Goal: Information Seeking & Learning: Get advice/opinions

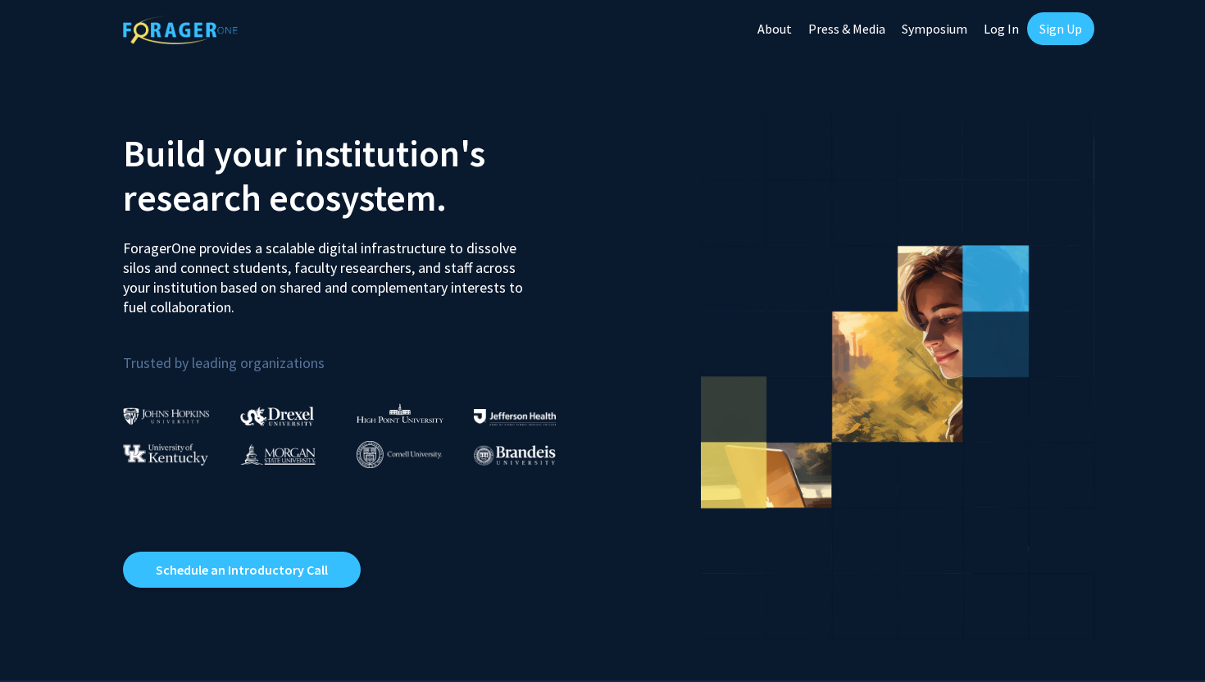
click at [1004, 36] on link "Log In" at bounding box center [1001, 28] width 52 height 57
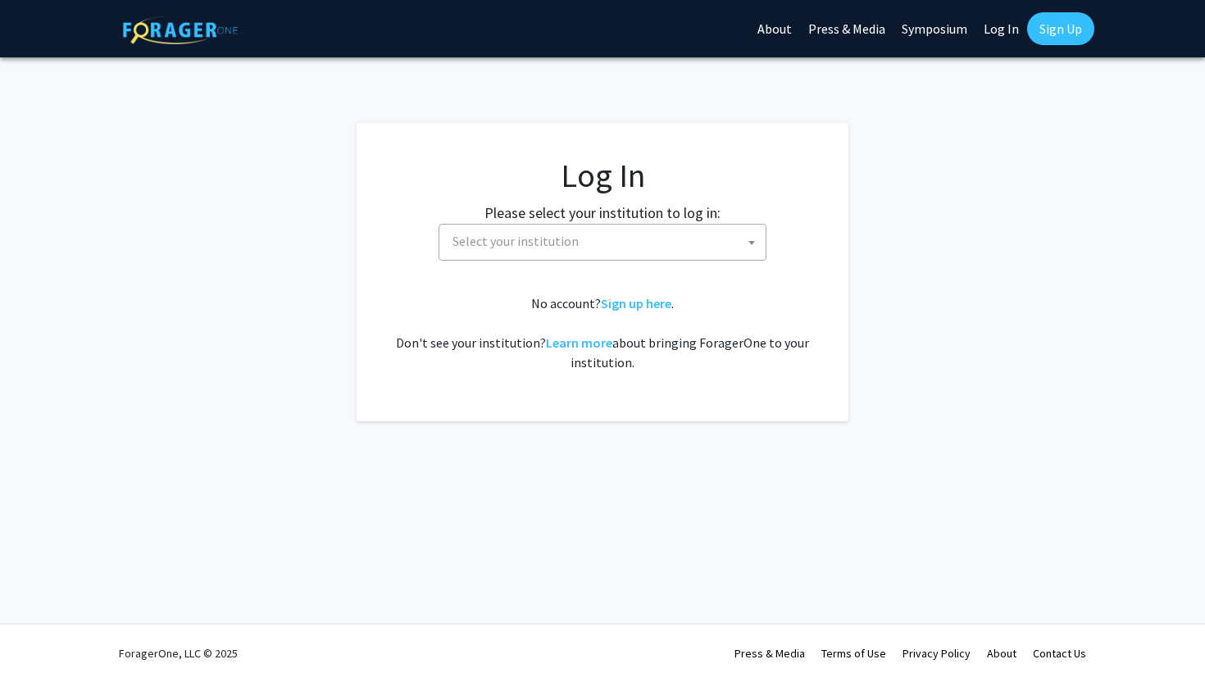
click at [754, 245] on span at bounding box center [751, 243] width 16 height 36
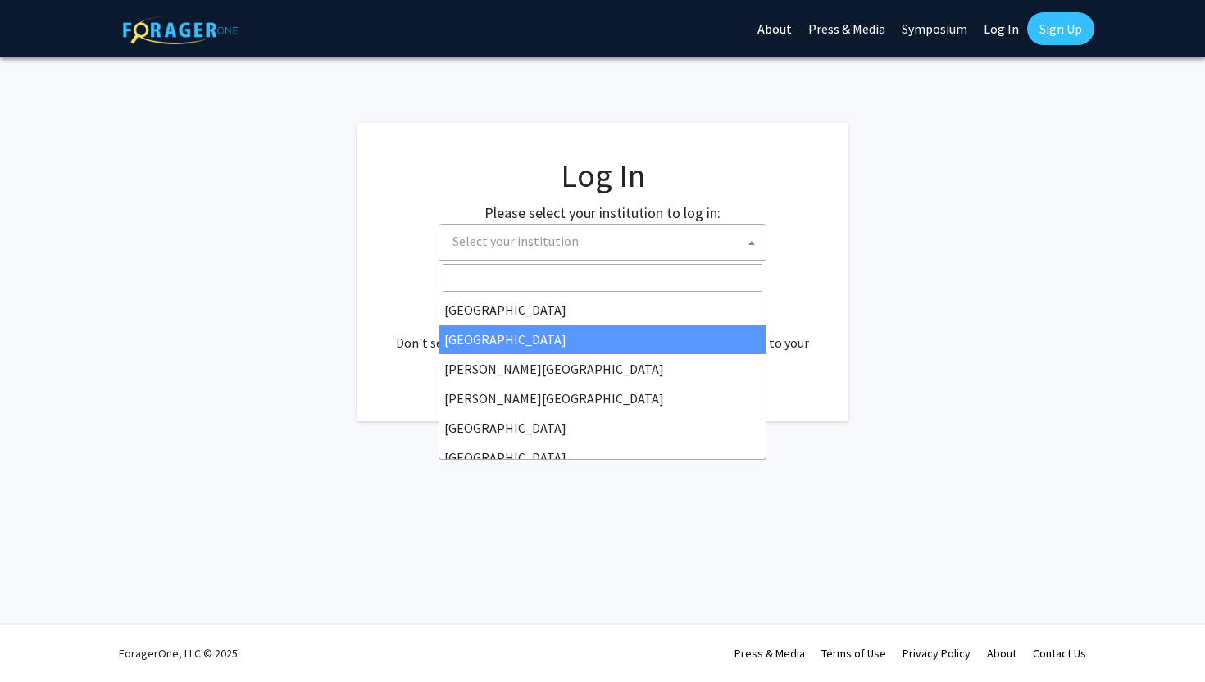
select select "10"
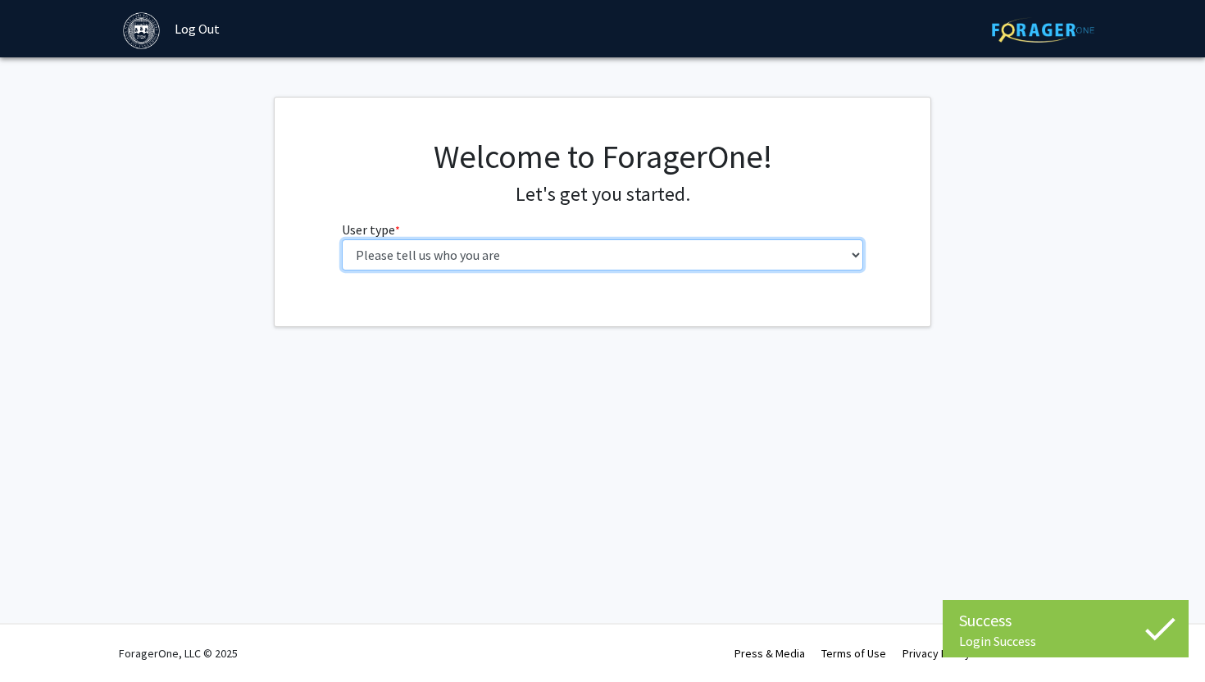
click at [532, 261] on select "Please tell us who you are Undergraduate Student Master's Student Doctoral Cand…" at bounding box center [603, 254] width 522 height 31
select select "1: undergrad"
click at [342, 239] on select "Please tell us who you are Undergraduate Student Master's Student Doctoral Cand…" at bounding box center [603, 254] width 522 height 31
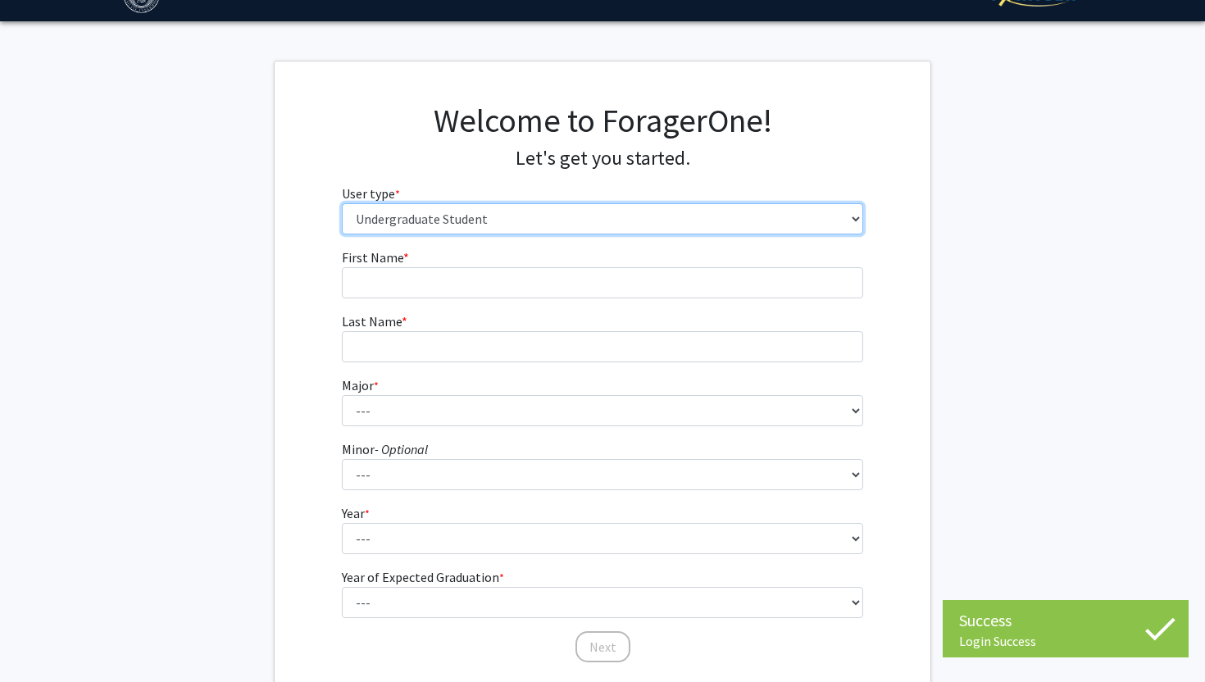
scroll to position [44, 0]
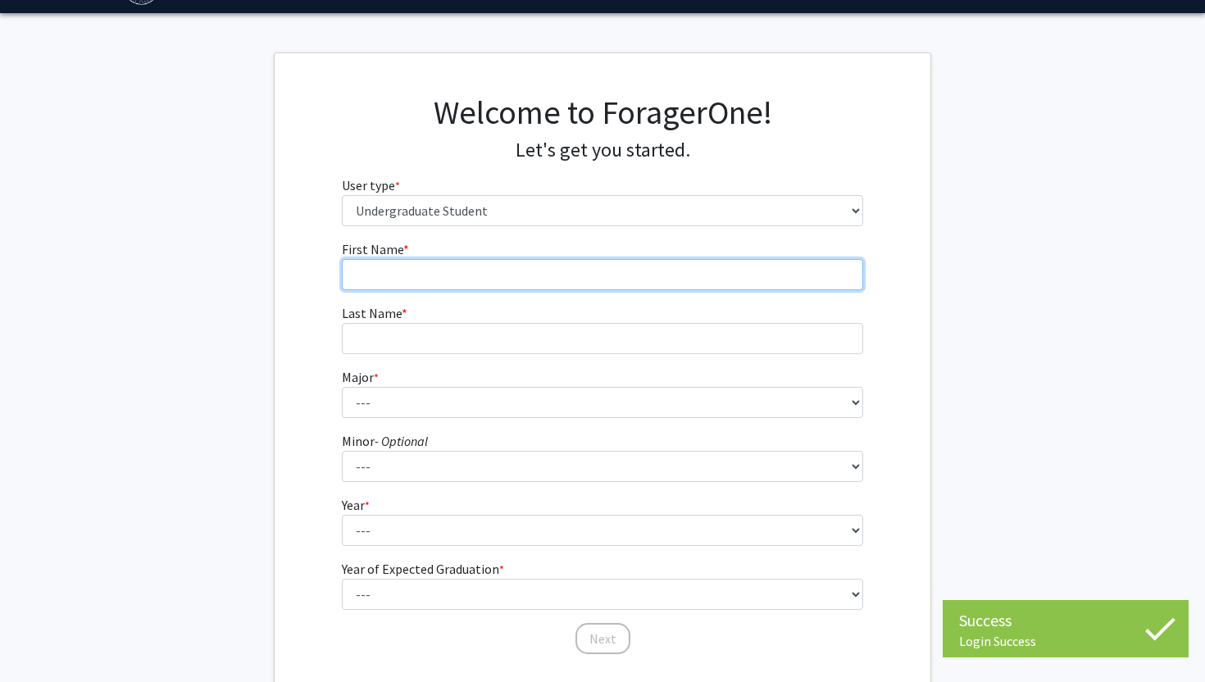
click at [539, 277] on input "First Name * required" at bounding box center [603, 274] width 522 height 31
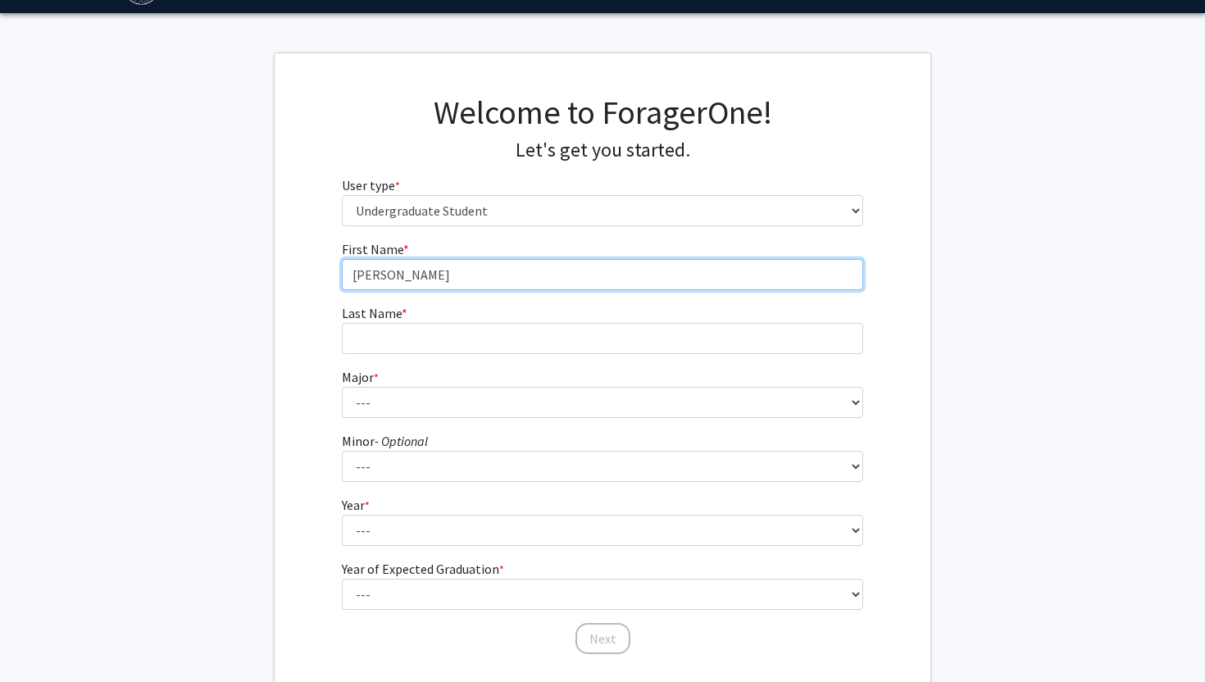
type input "Emily"
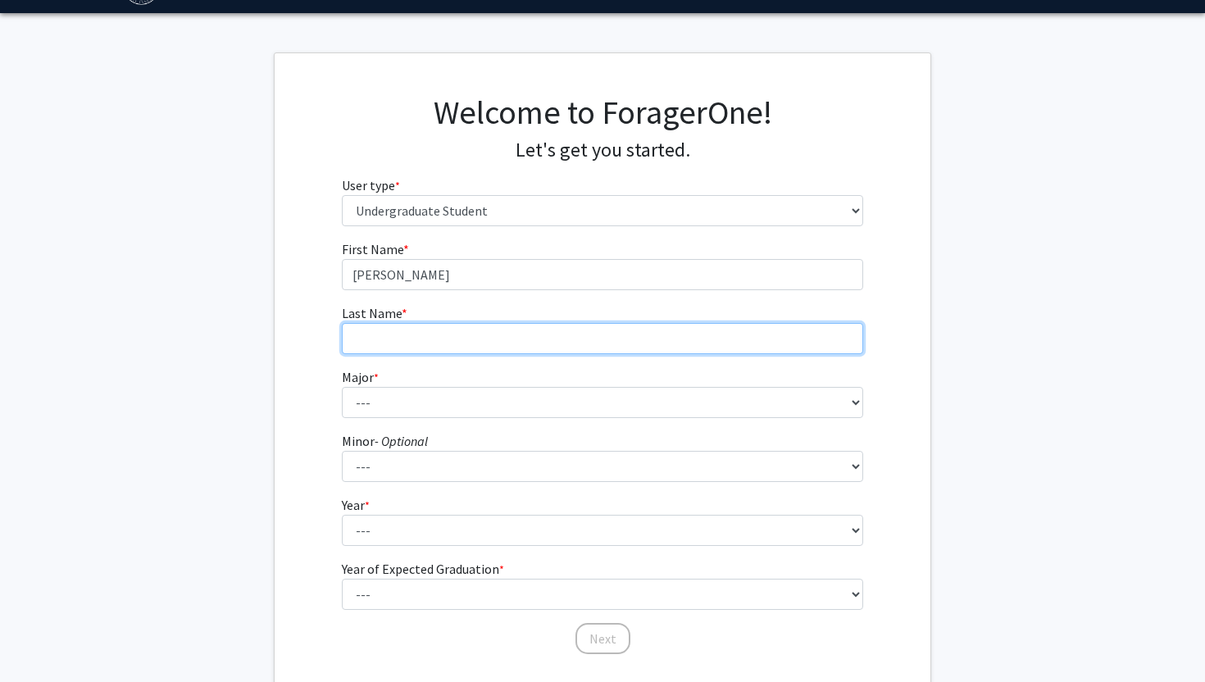
click at [468, 348] on input "Last Name * required" at bounding box center [603, 338] width 522 height 31
type input "Rasmussen"
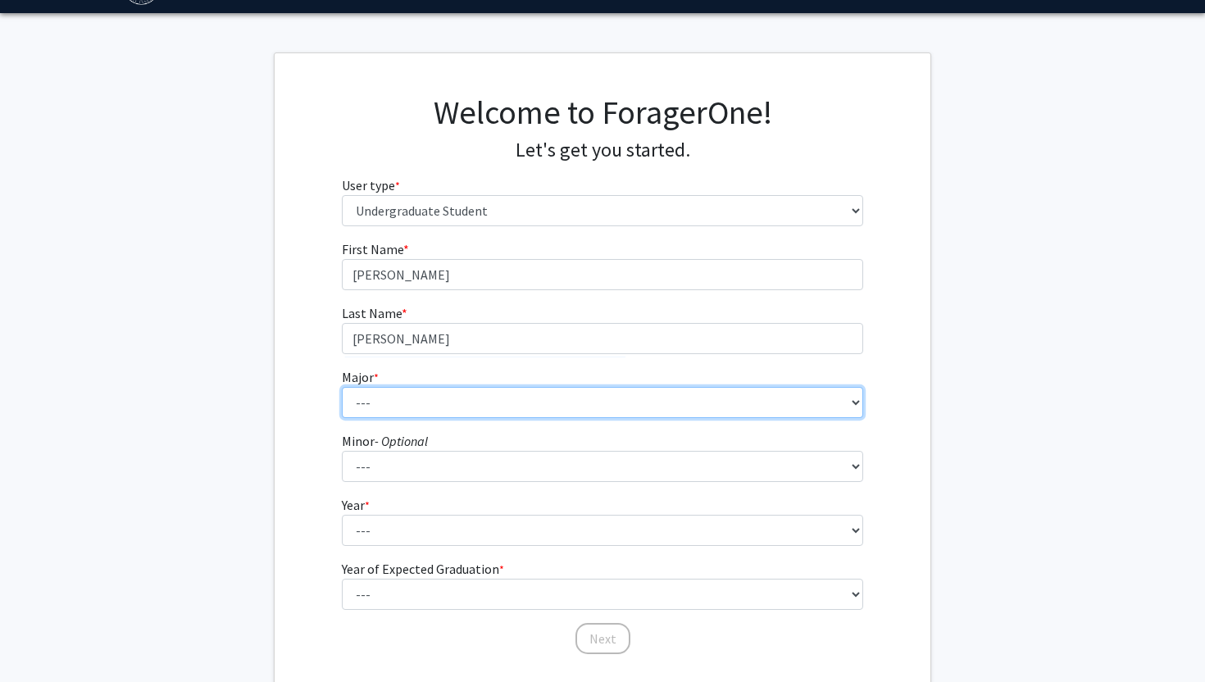
click at [474, 393] on select "--- African and African American Studies American Studies Anthropology Applied …" at bounding box center [603, 402] width 522 height 31
select select "8: 574"
click at [342, 387] on select "--- African and African American Studies American Studies Anthropology Applied …" at bounding box center [603, 402] width 522 height 31
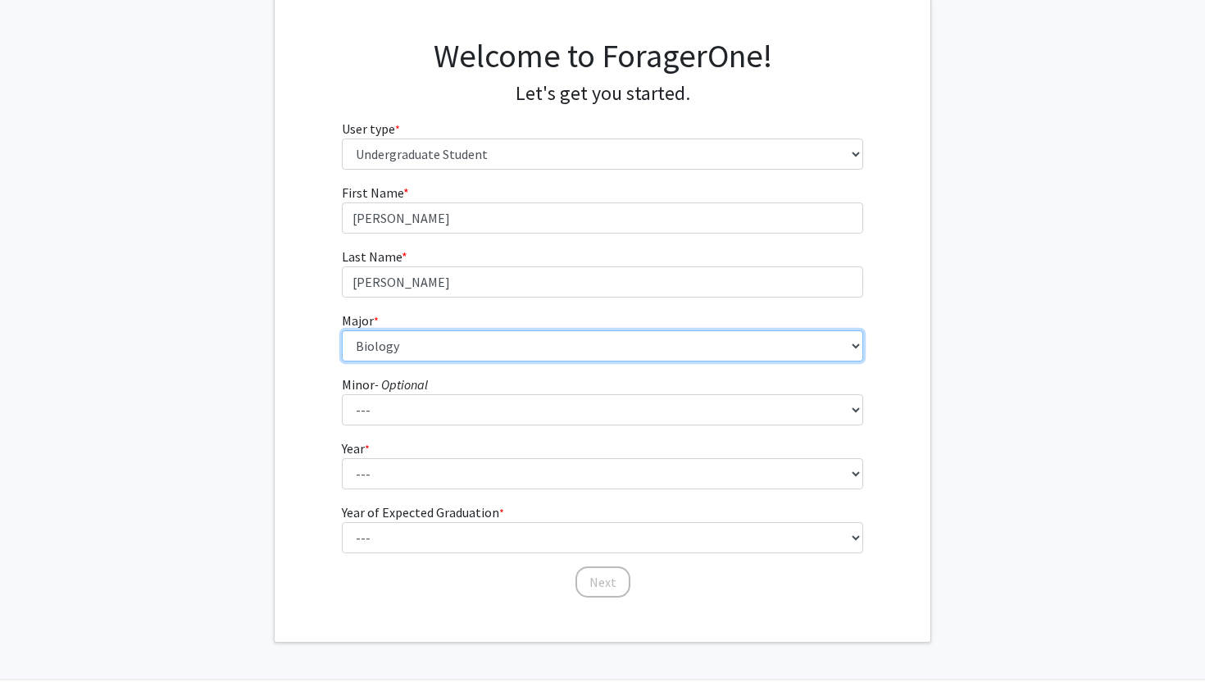
scroll to position [108, 0]
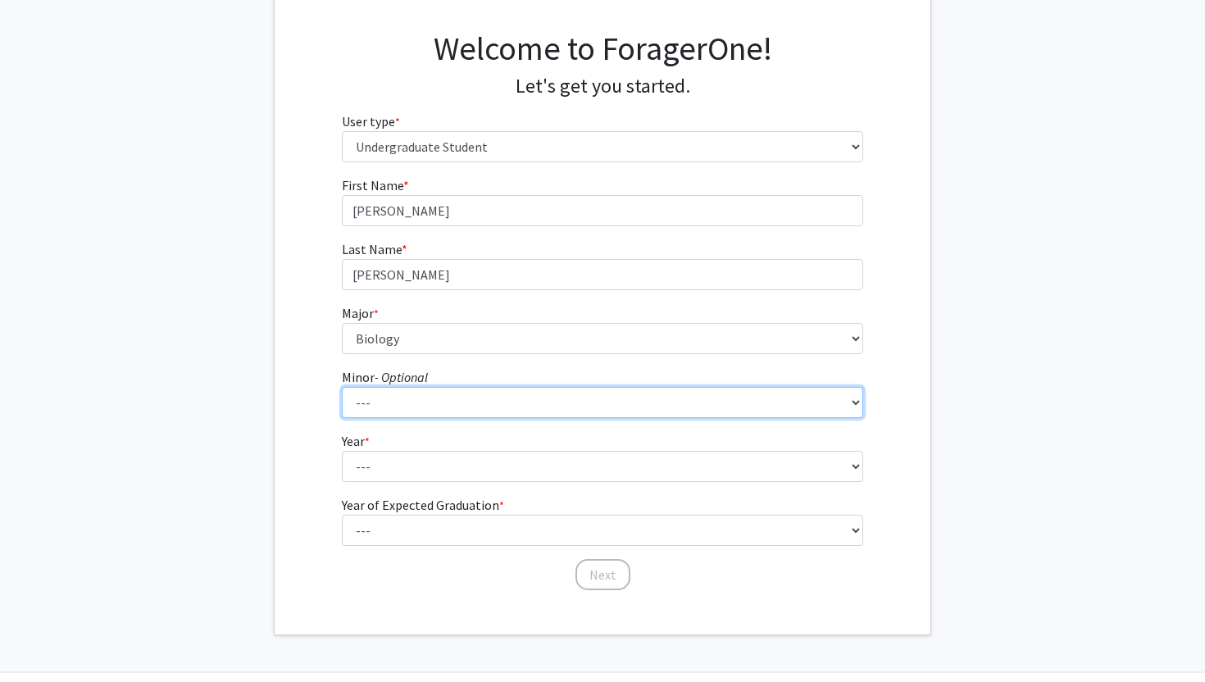
click at [414, 400] on select "--- African and African American Studies Anthropology Arabic Language, Literatu…" at bounding box center [603, 402] width 522 height 31
select select "41: 393"
click at [342, 387] on select "--- African and African American Studies Anthropology Arabic Language, Literatu…" at bounding box center [603, 402] width 522 height 31
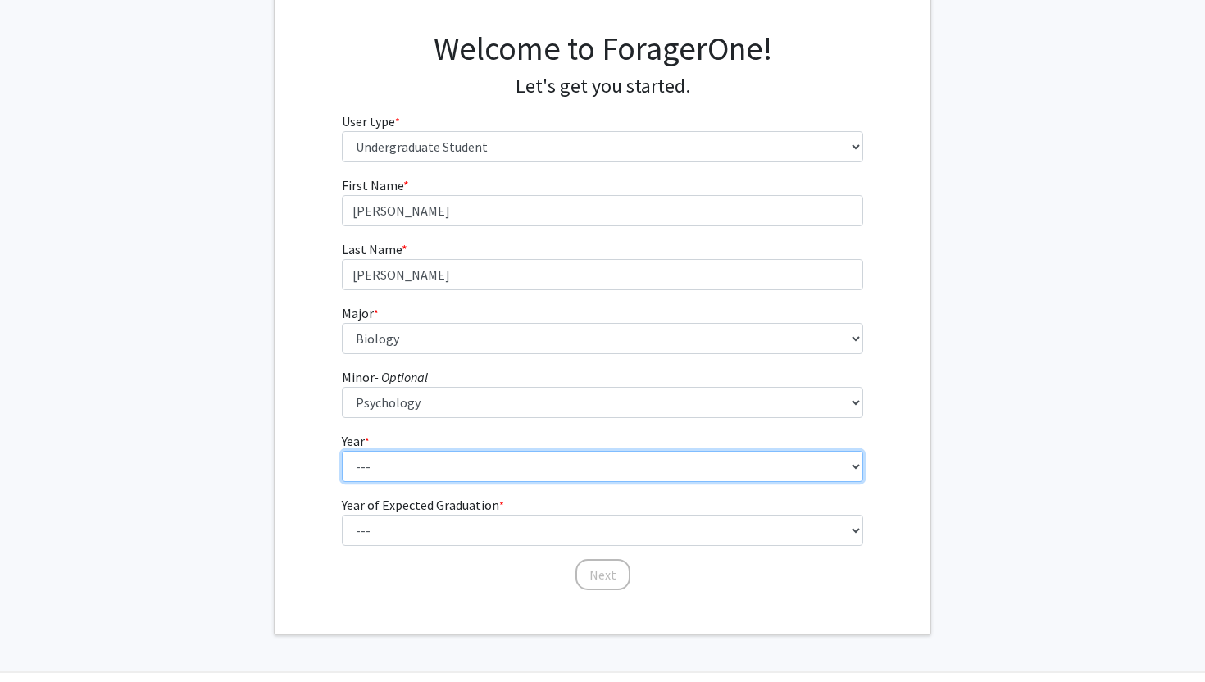
click at [393, 471] on select "--- First-year Sophomore Junior Senior Postbaccalaureate Certificate" at bounding box center [603, 466] width 522 height 31
select select "2: sophomore"
click at [342, 451] on select "--- First-year Sophomore Junior Senior Postbaccalaureate Certificate" at bounding box center [603, 466] width 522 height 31
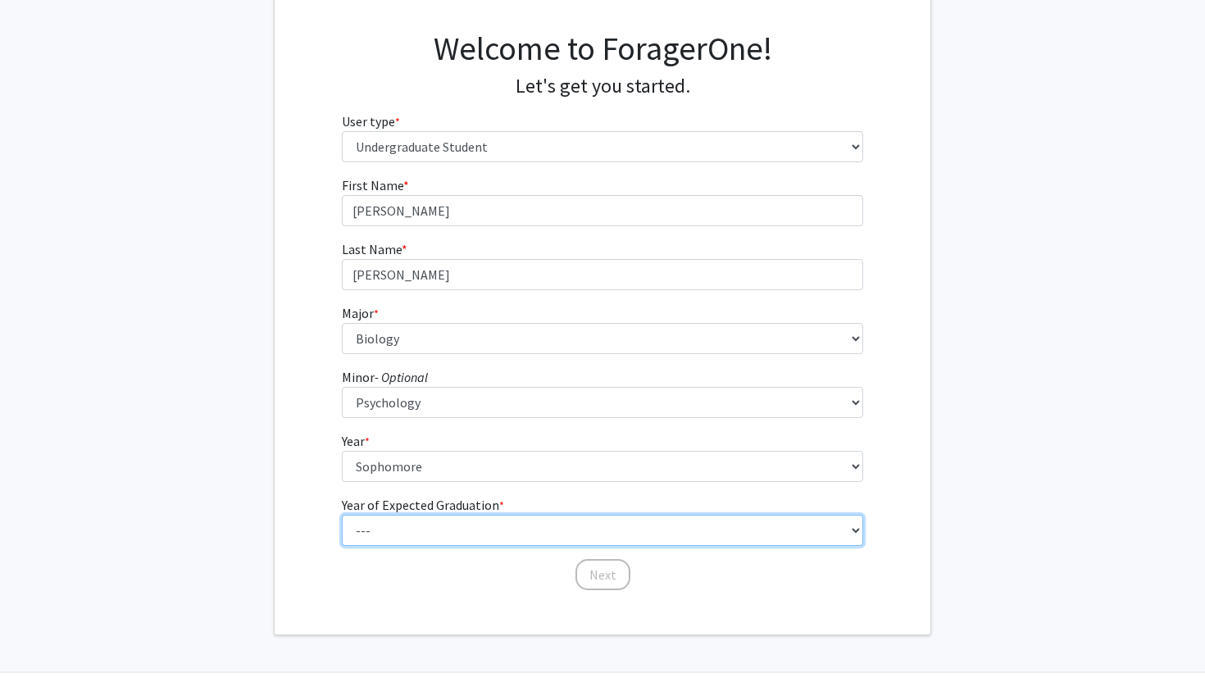
click at [392, 524] on select "--- 2025 2026 2027 2028 2029 2030 2031 2032 2033 2034" at bounding box center [603, 530] width 522 height 31
select select "4: 2028"
click at [342, 515] on select "--- 2025 2026 2027 2028 2029 2030 2031 2032 2033 2034" at bounding box center [603, 530] width 522 height 31
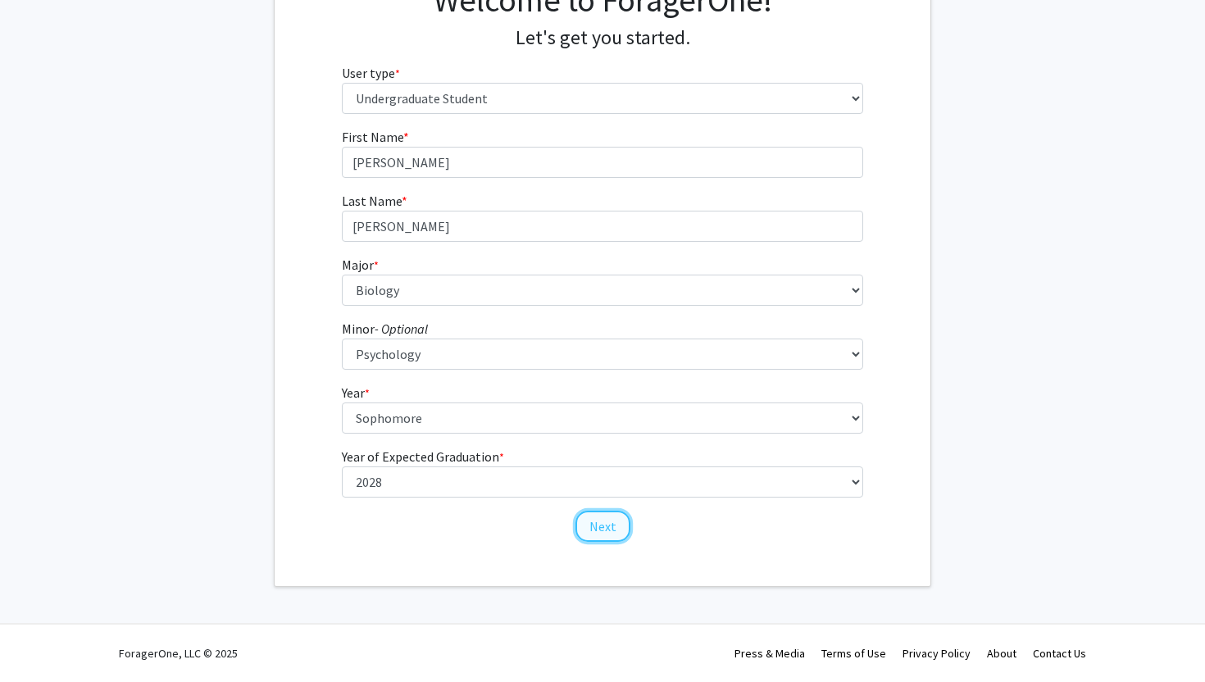
click at [611, 525] on button "Next" at bounding box center [602, 526] width 55 height 31
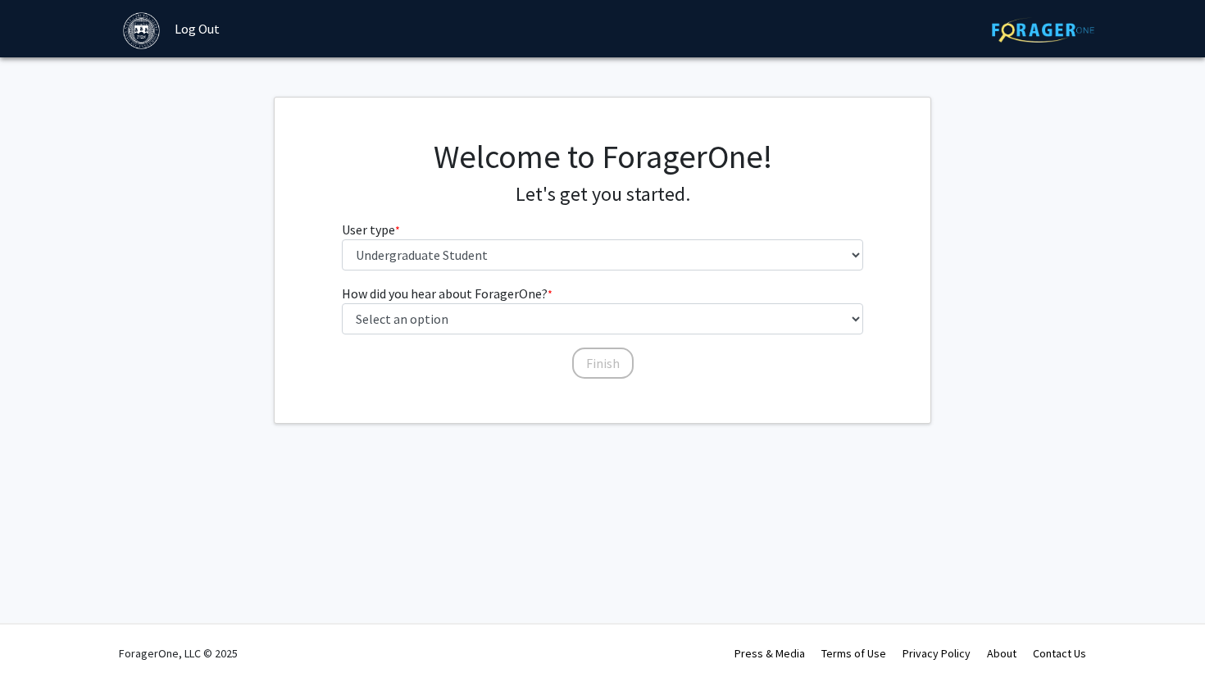
scroll to position [0, 0]
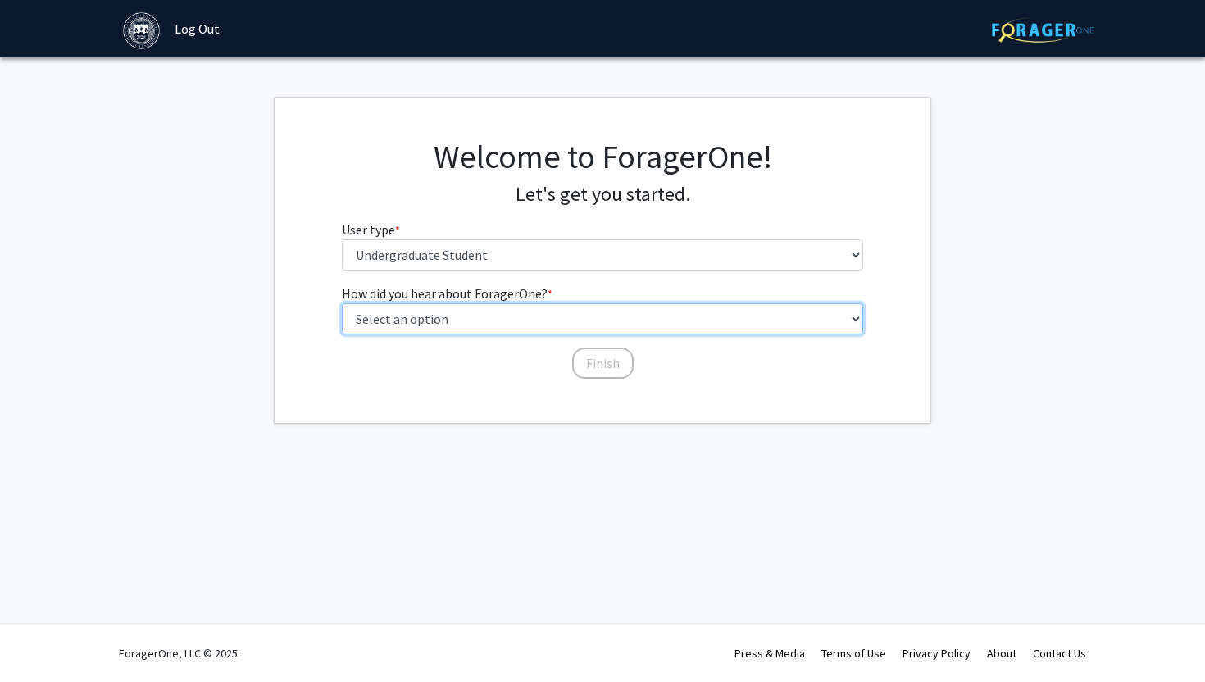
click at [542, 323] on select "Select an option Peer/student recommendation Faculty/staff recommendation Unive…" at bounding box center [603, 318] width 522 height 31
select select "4: university_email"
click at [342, 303] on select "Select an option Peer/student recommendation Faculty/staff recommendation Unive…" at bounding box center [603, 318] width 522 height 31
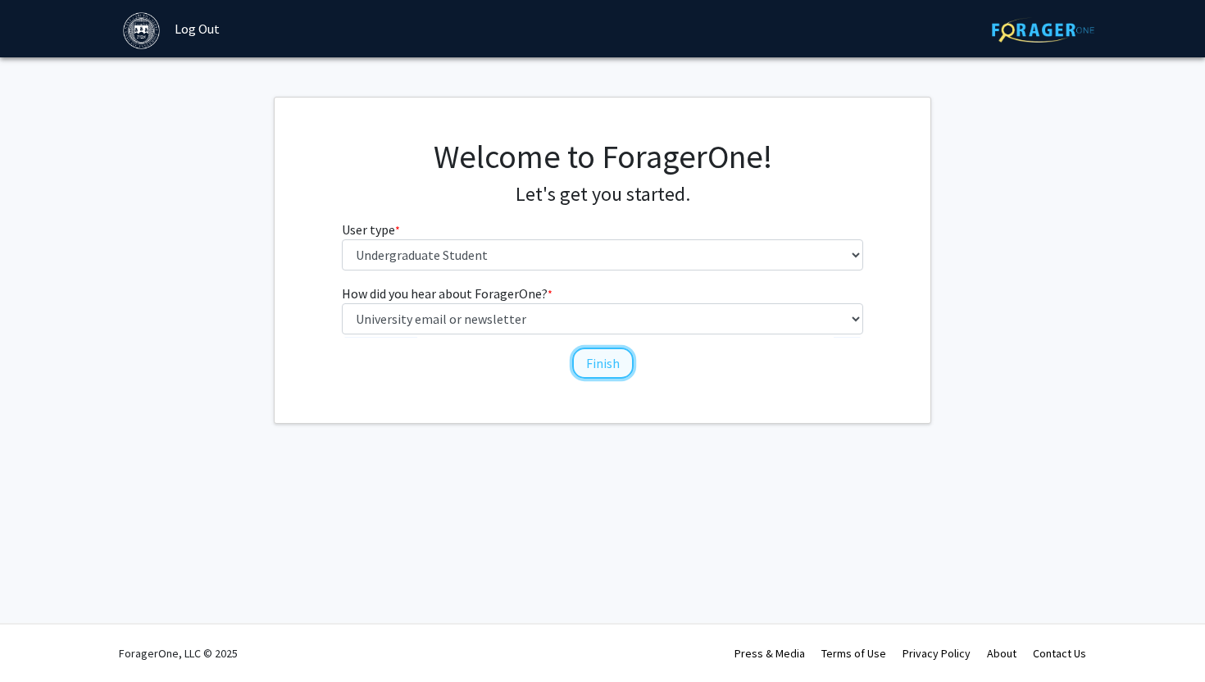
click at [598, 363] on button "Finish" at bounding box center [602, 362] width 61 height 31
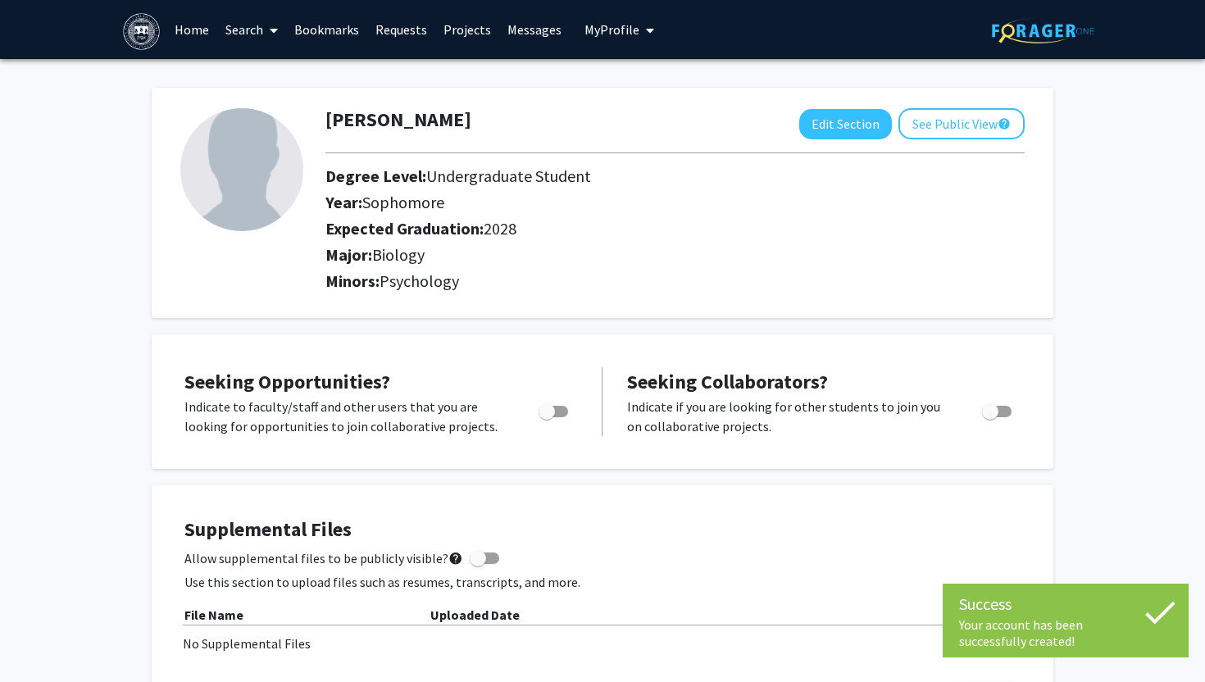
click at [547, 414] on span "Toggle" at bounding box center [546, 411] width 16 height 16
click at [547, 417] on input "Are you actively seeking opportunities?" at bounding box center [546, 417] width 1 height 1
checkbox input "true"
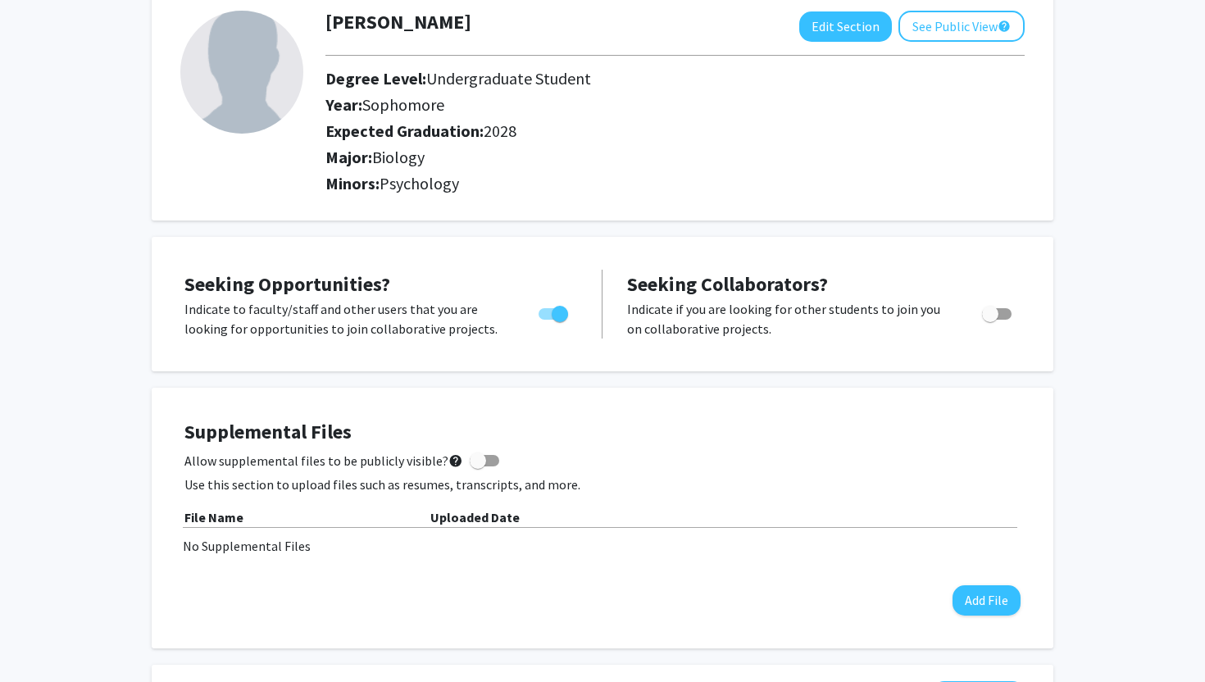
scroll to position [271, 0]
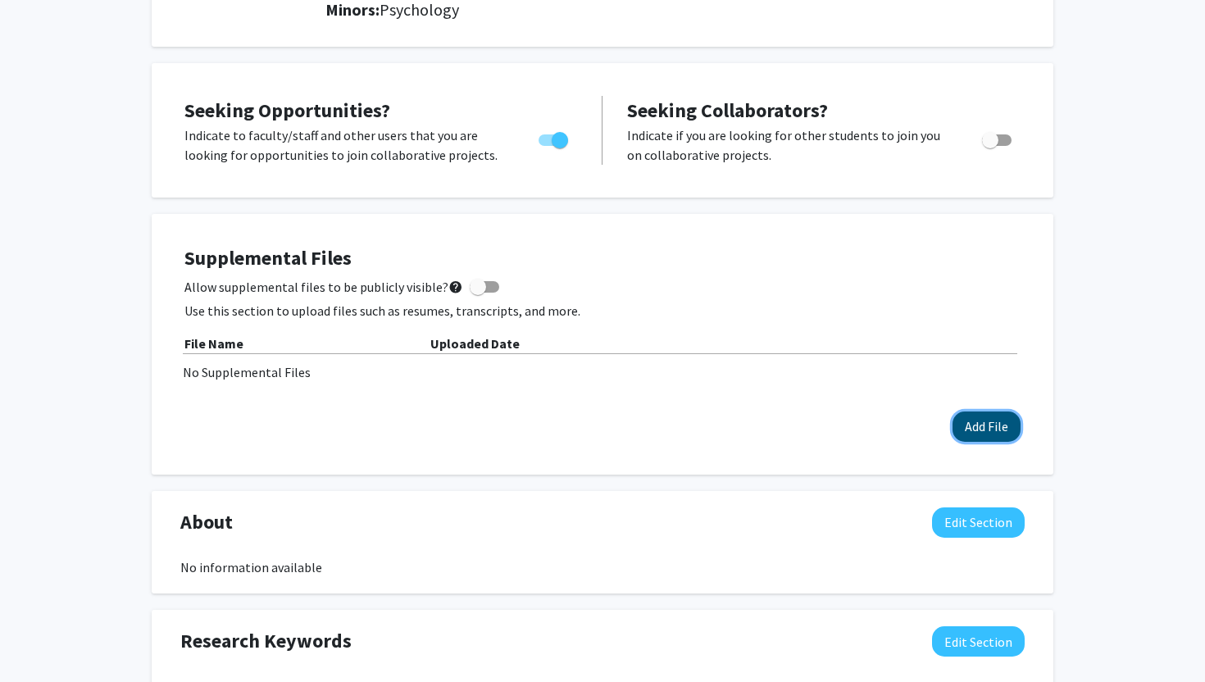
click at [973, 417] on button "Add File" at bounding box center [986, 426] width 68 height 30
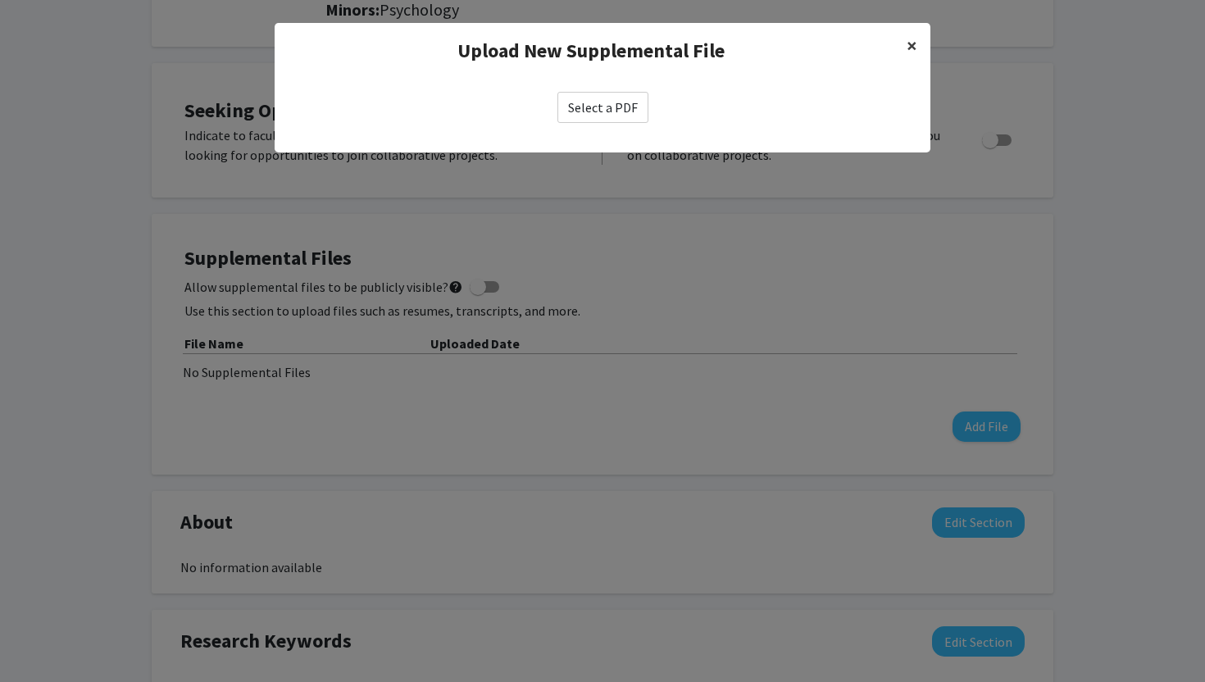
click at [917, 53] on button "×" at bounding box center [911, 46] width 37 height 46
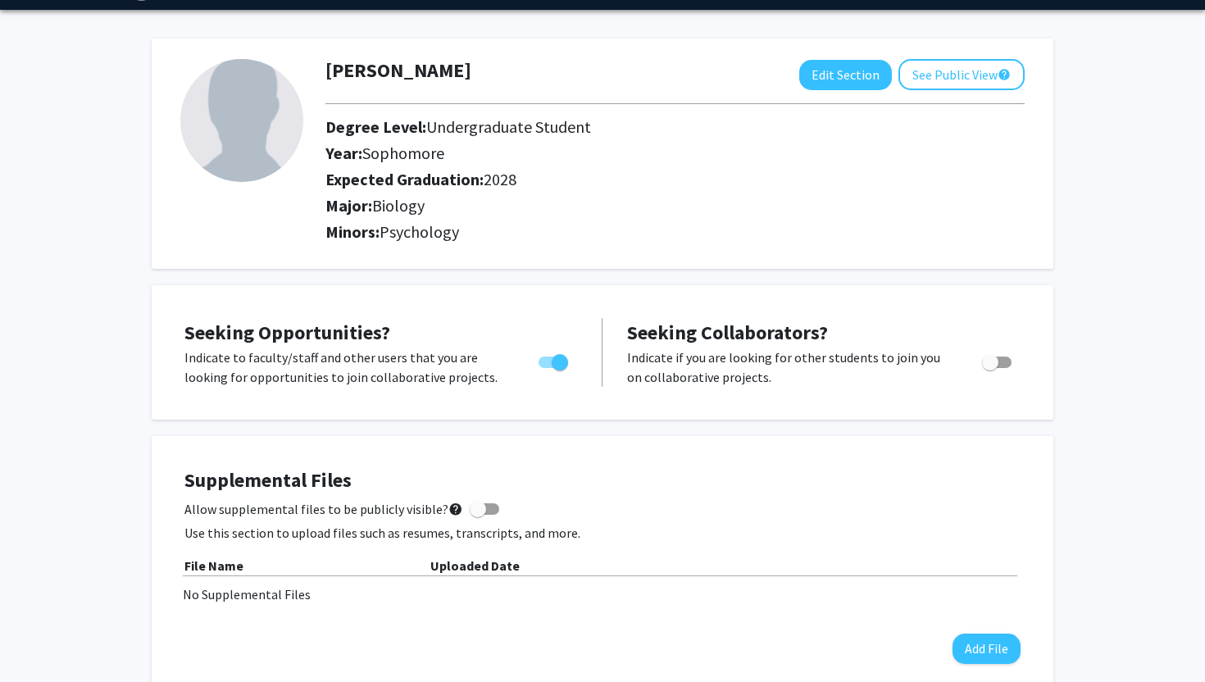
scroll to position [0, 0]
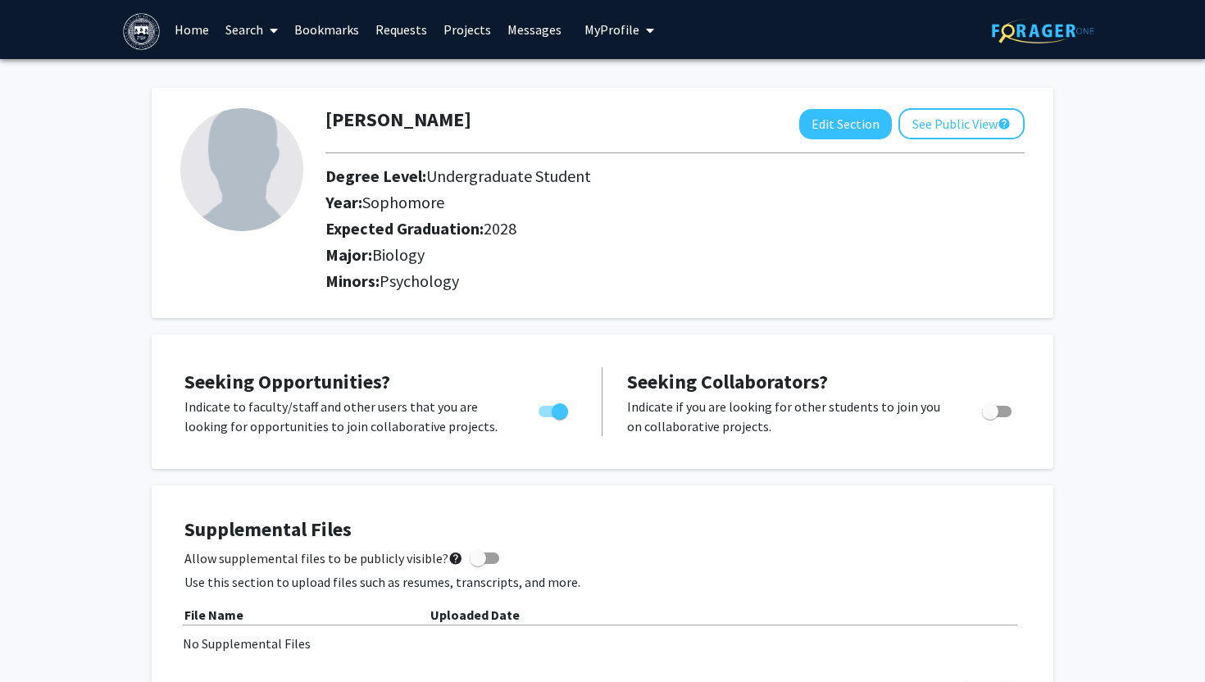
click at [243, 22] on link "Search" at bounding box center [251, 29] width 69 height 57
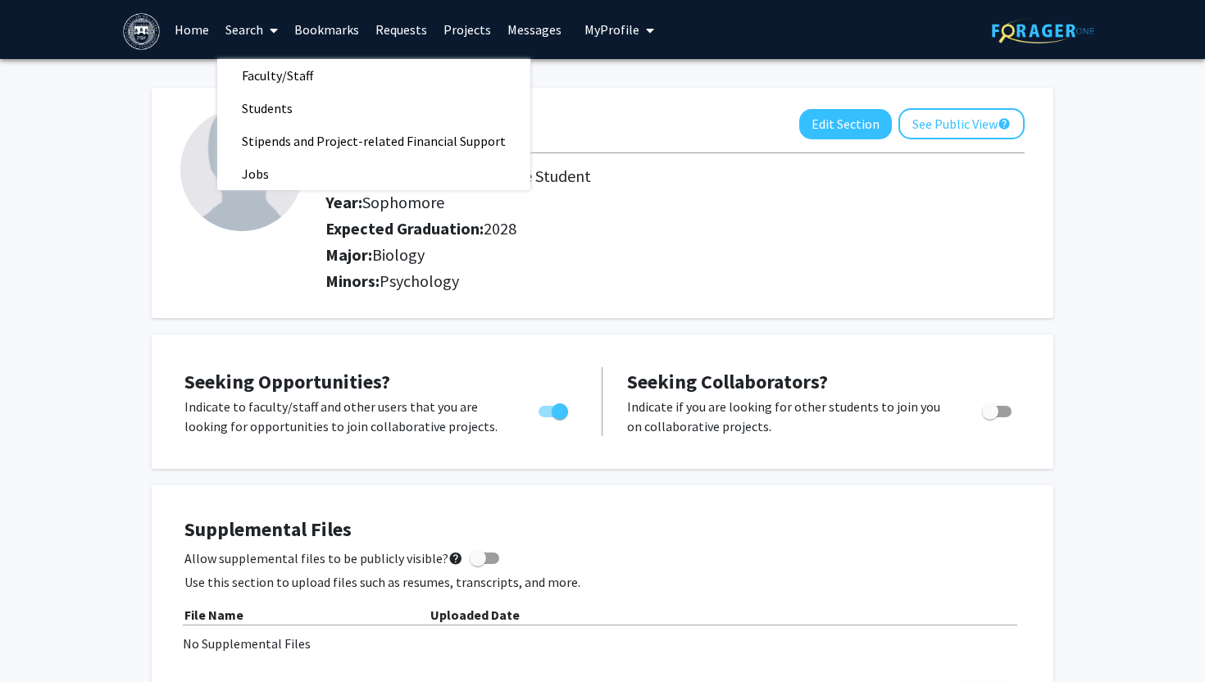
click at [448, 23] on link "Projects" at bounding box center [467, 29] width 64 height 57
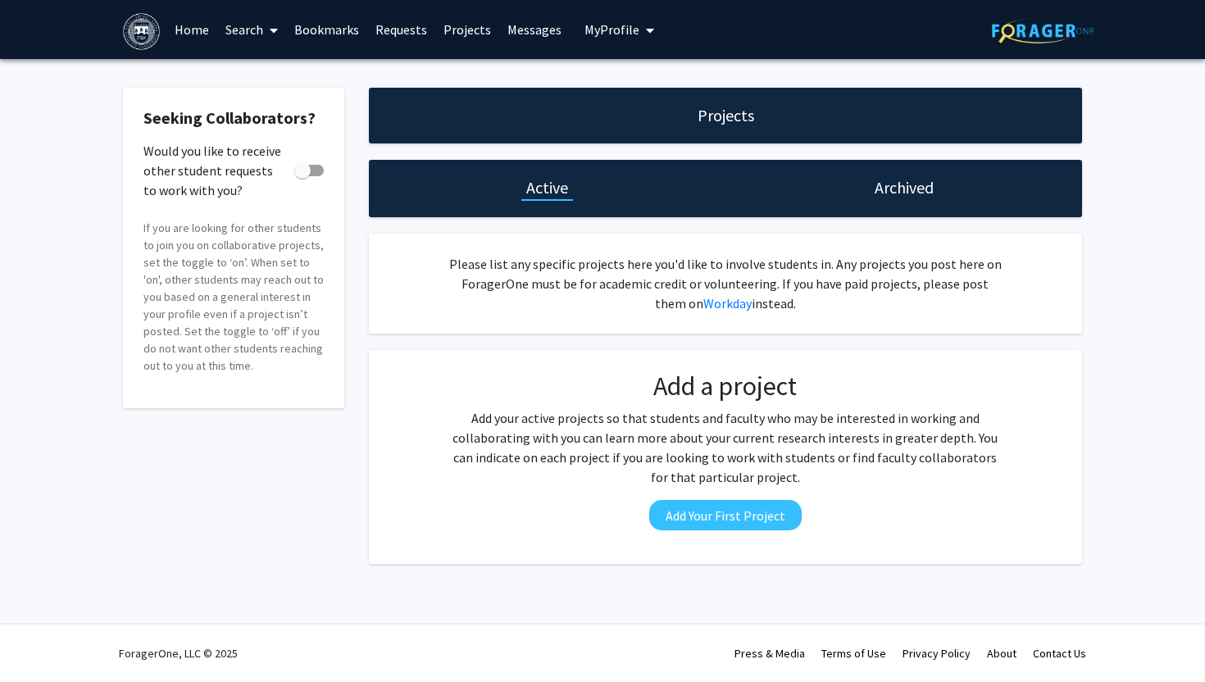
click at [242, 28] on link "Search" at bounding box center [251, 29] width 69 height 57
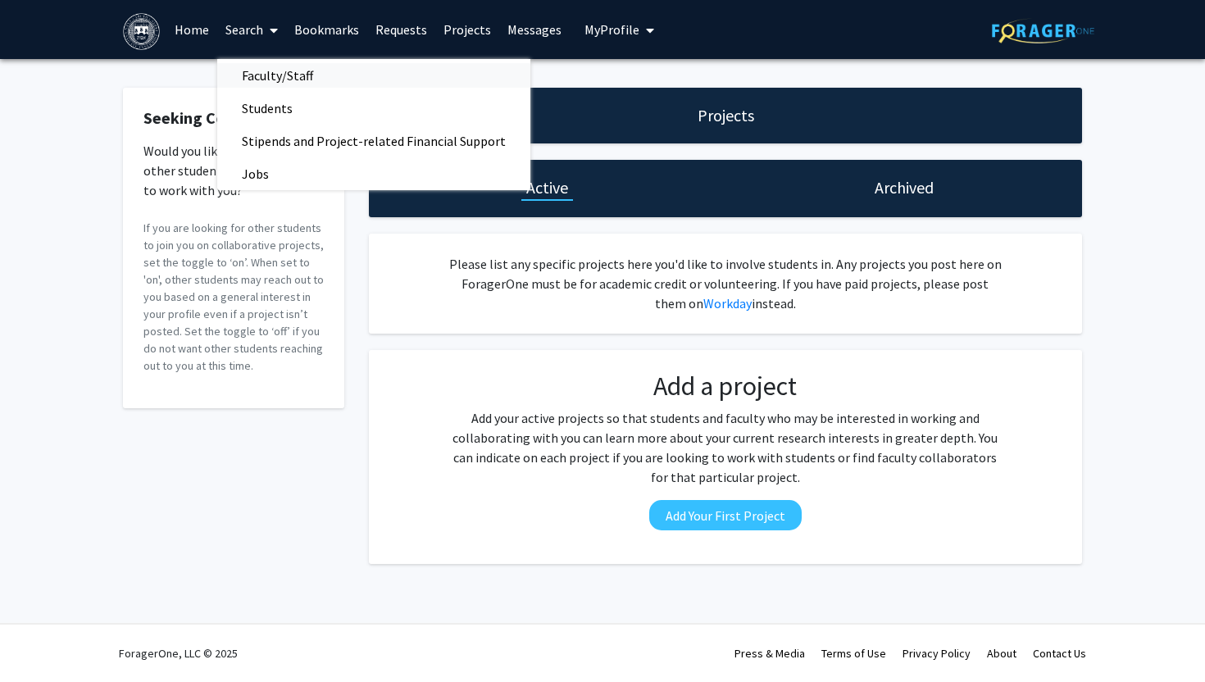
click at [258, 74] on span "Faculty/Staff" at bounding box center [277, 75] width 120 height 33
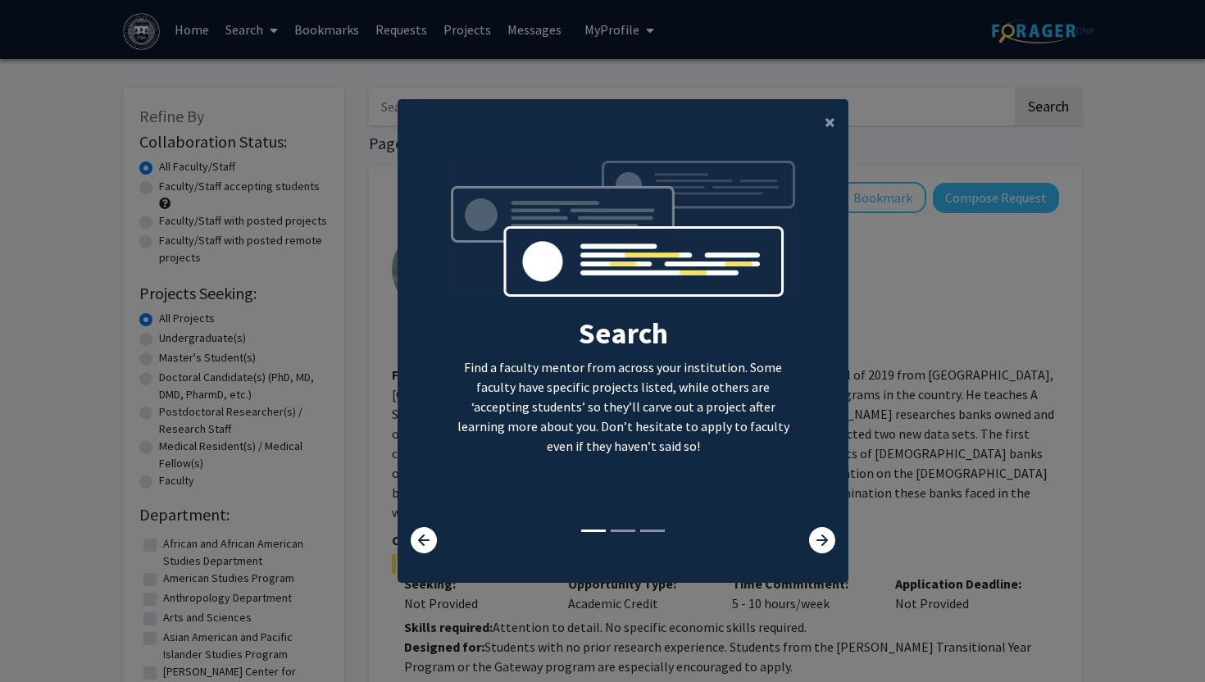
scroll to position [16, 0]
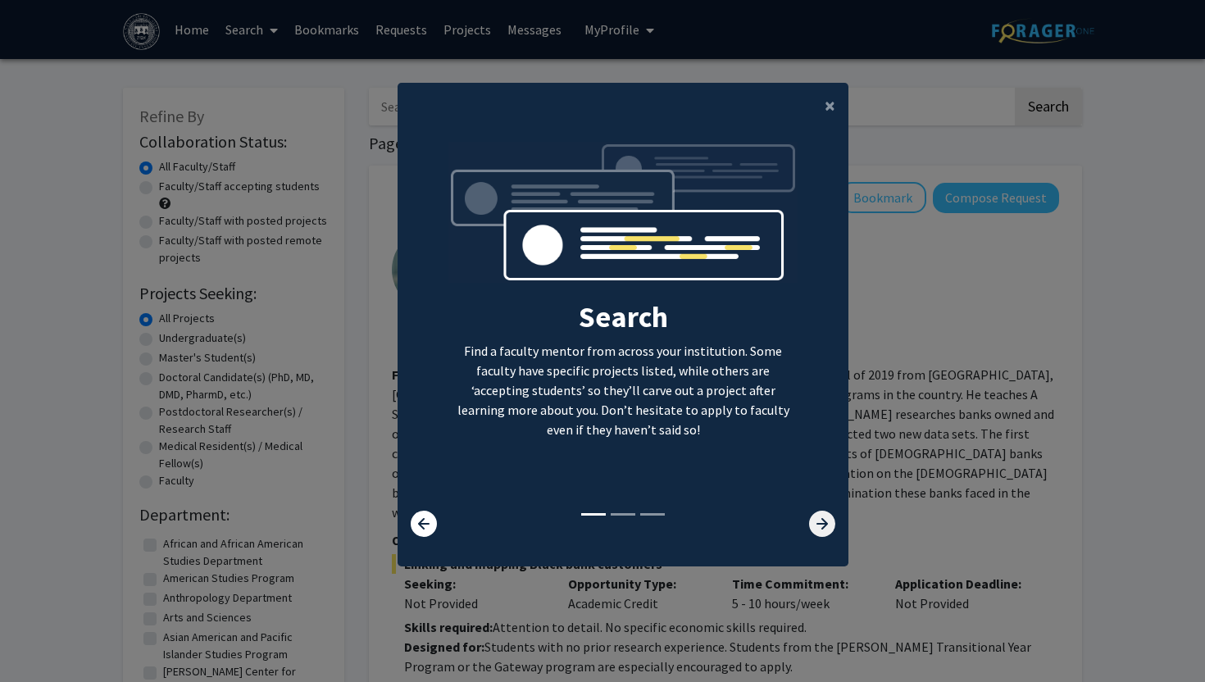
click at [822, 521] on icon at bounding box center [822, 524] width 26 height 26
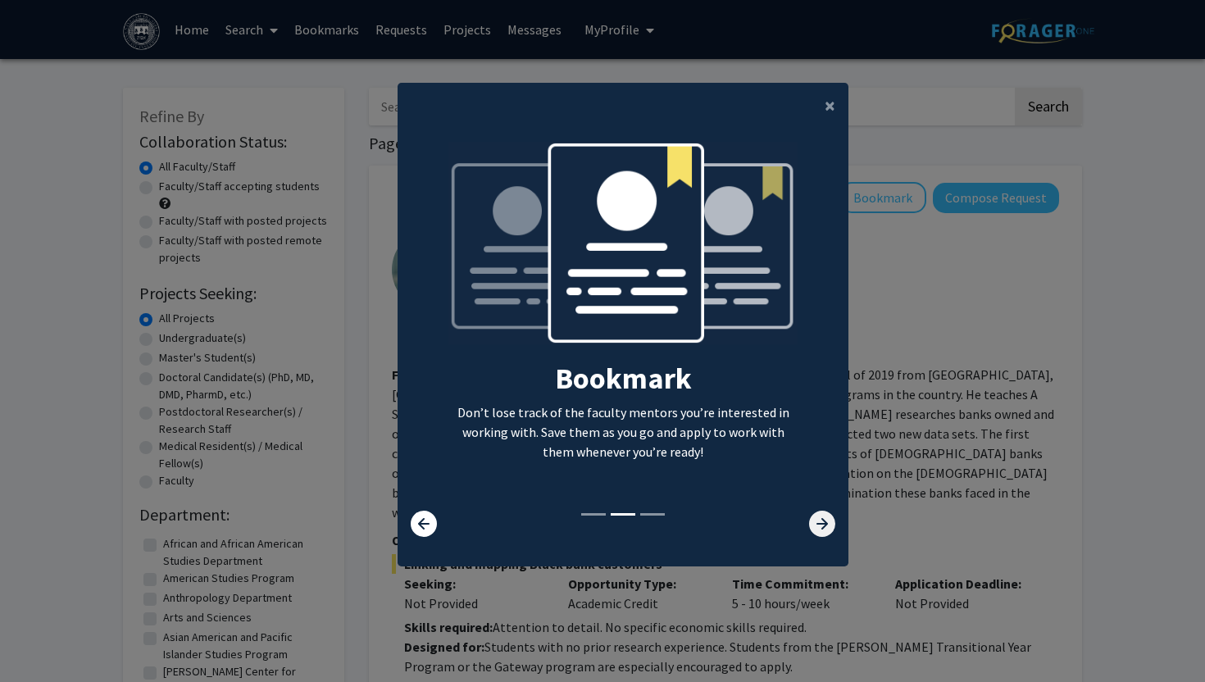
click at [820, 517] on icon at bounding box center [822, 524] width 26 height 26
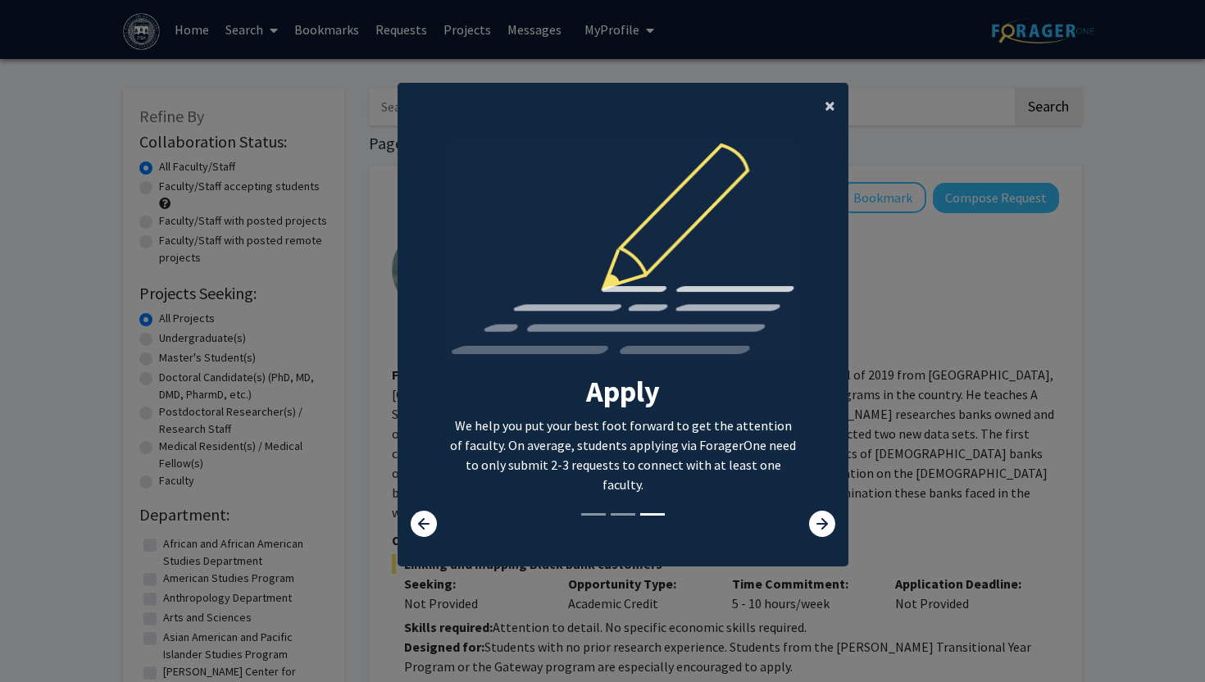
click at [829, 93] on span "×" at bounding box center [829, 105] width 11 height 25
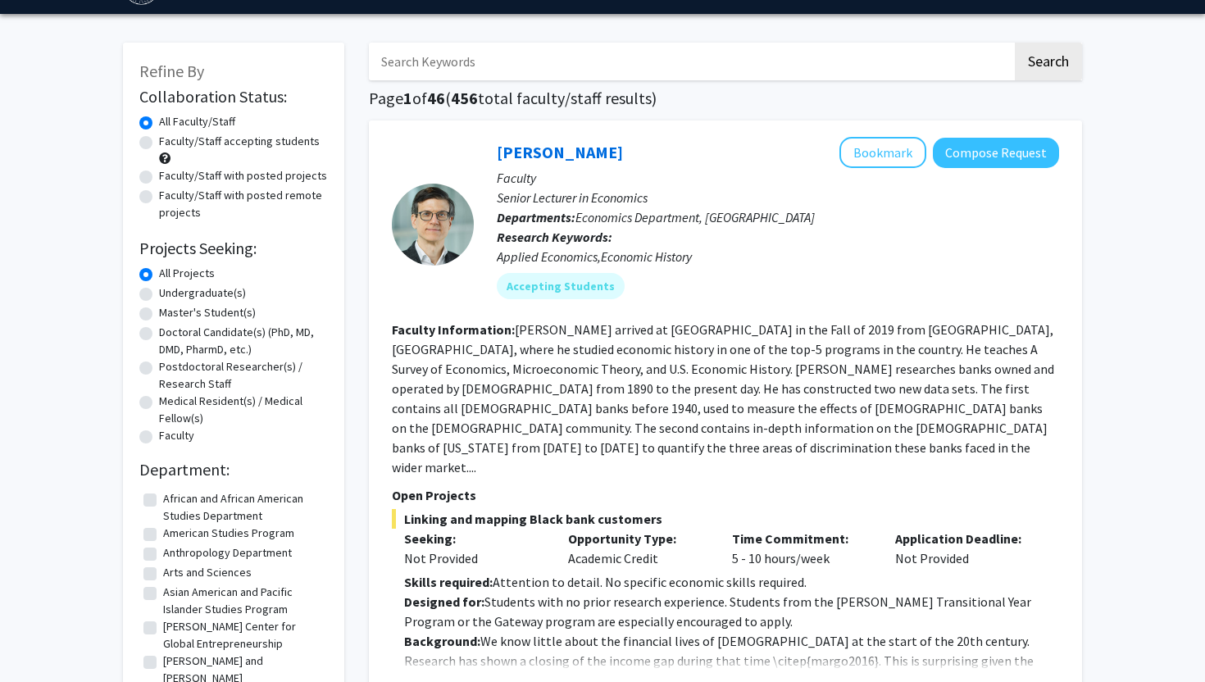
scroll to position [43, 0]
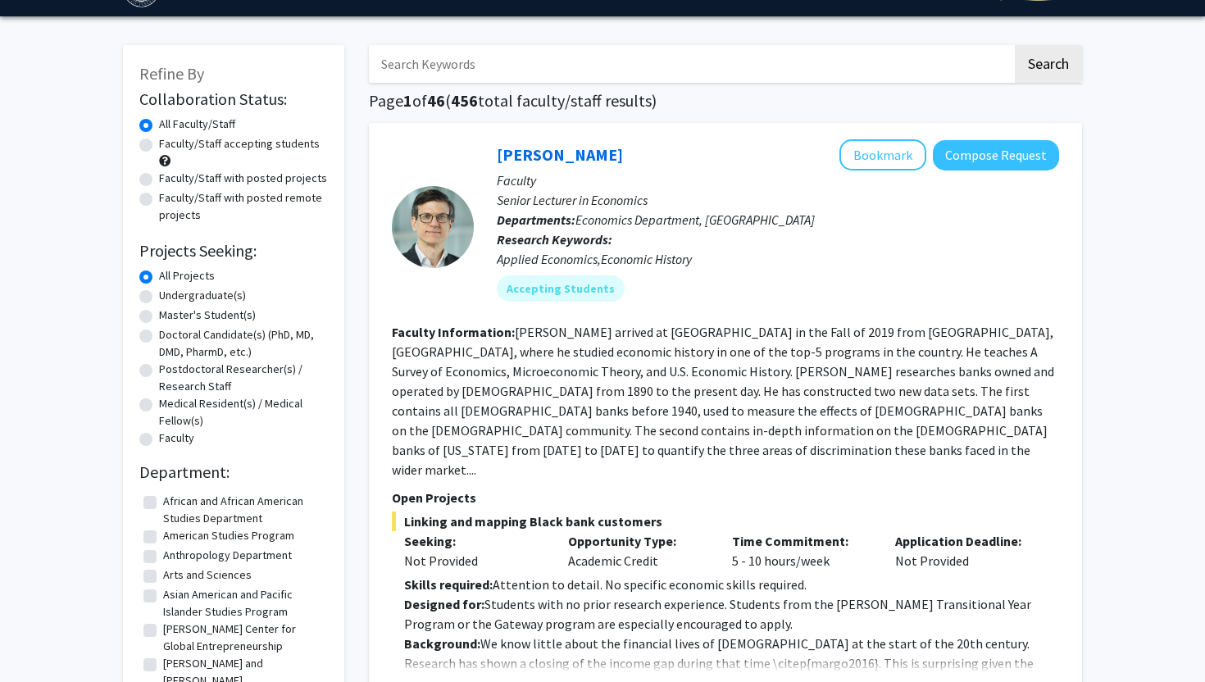
click at [159, 297] on label "Undergraduate(s)" at bounding box center [202, 295] width 87 height 17
click at [159, 297] on input "Undergraduate(s)" at bounding box center [164, 292] width 11 height 11
radio input "true"
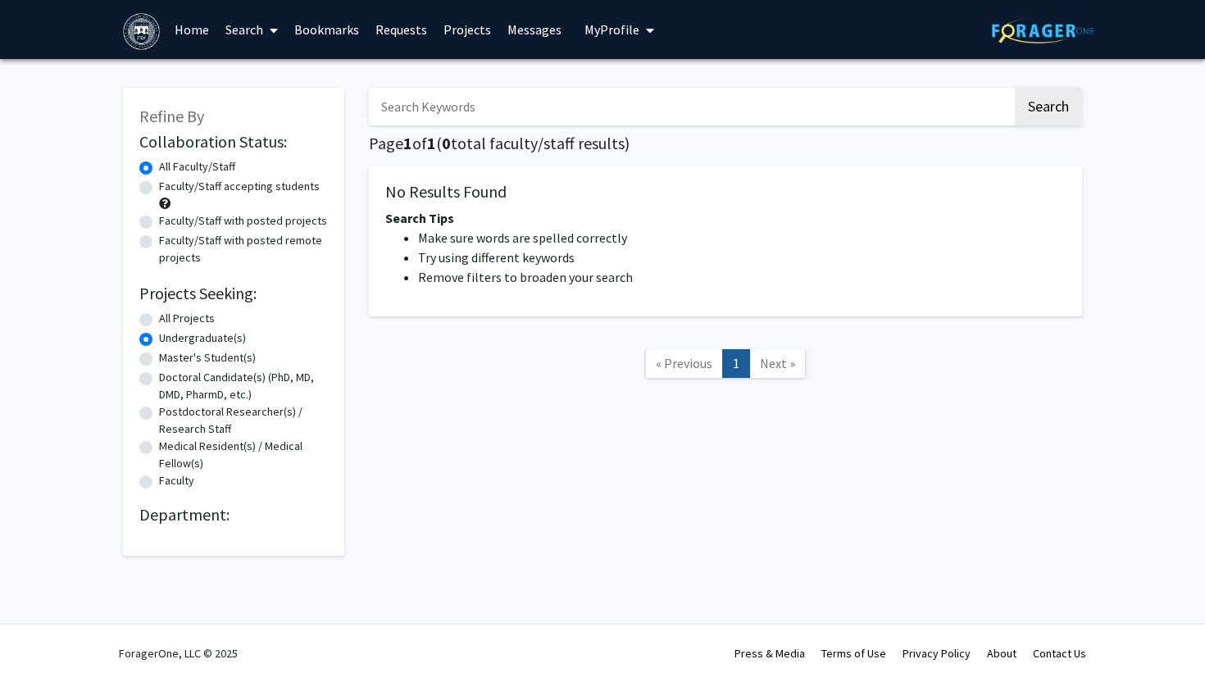
click at [159, 316] on label "All Projects" at bounding box center [187, 318] width 56 height 17
click at [159, 316] on input "All Projects" at bounding box center [164, 315] width 11 height 11
radio input "true"
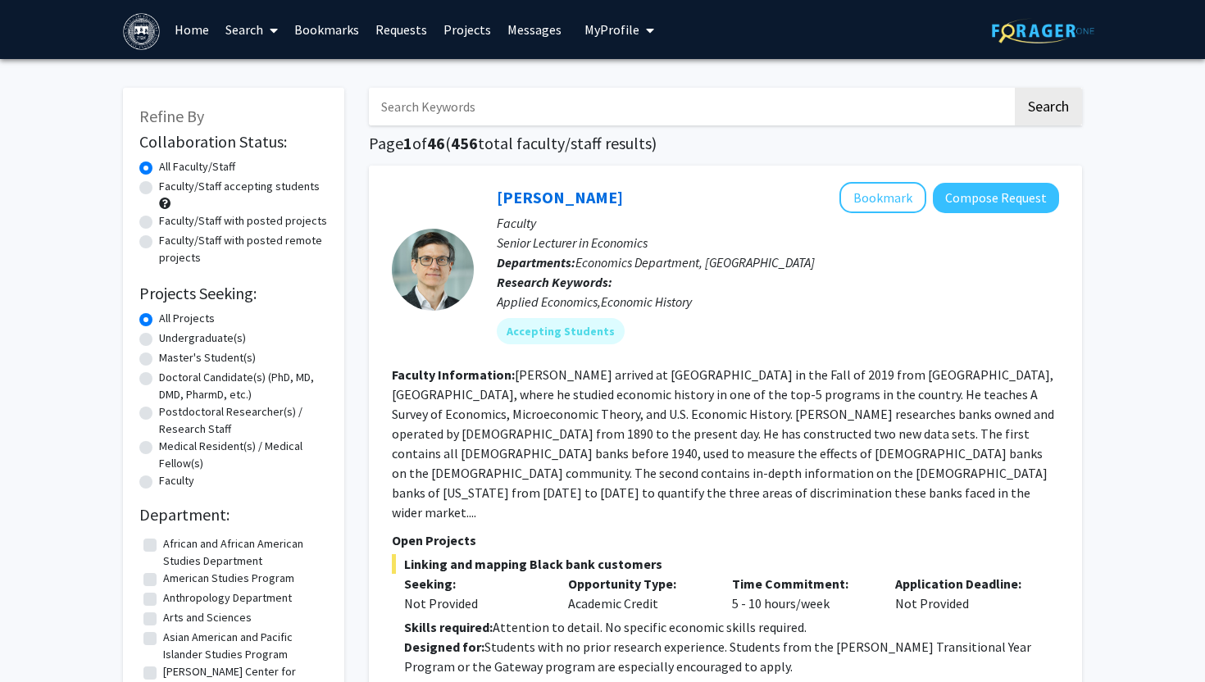
click at [159, 342] on label "Undergraduate(s)" at bounding box center [202, 337] width 87 height 17
click at [159, 340] on input "Undergraduate(s)" at bounding box center [164, 334] width 11 height 11
radio input "true"
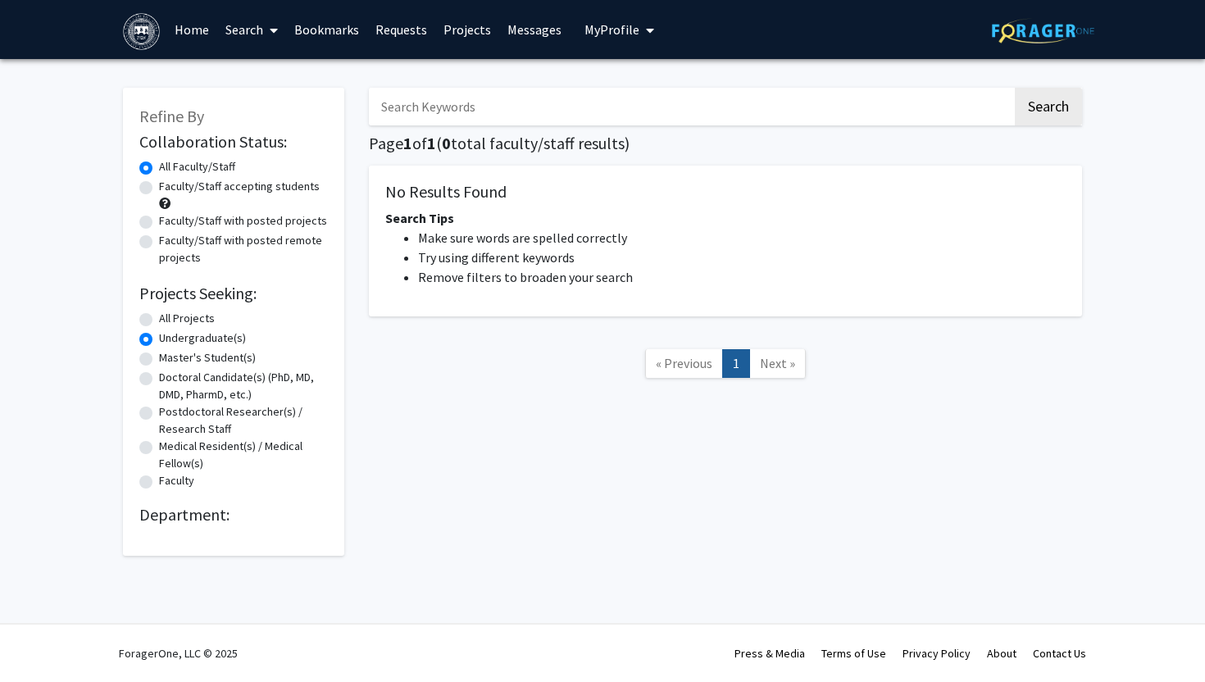
click at [152, 370] on div "Doctoral Candidate(s) (PhD, MD, DMD, PharmD, etc.)" at bounding box center [233, 386] width 188 height 34
click at [159, 364] on label "Master's Student(s)" at bounding box center [207, 357] width 97 height 17
click at [159, 360] on input "Master's Student(s)" at bounding box center [164, 354] width 11 height 11
radio input "true"
click at [159, 380] on label "Doctoral Candidate(s) (PhD, MD, DMD, PharmD, etc.)" at bounding box center [243, 386] width 169 height 34
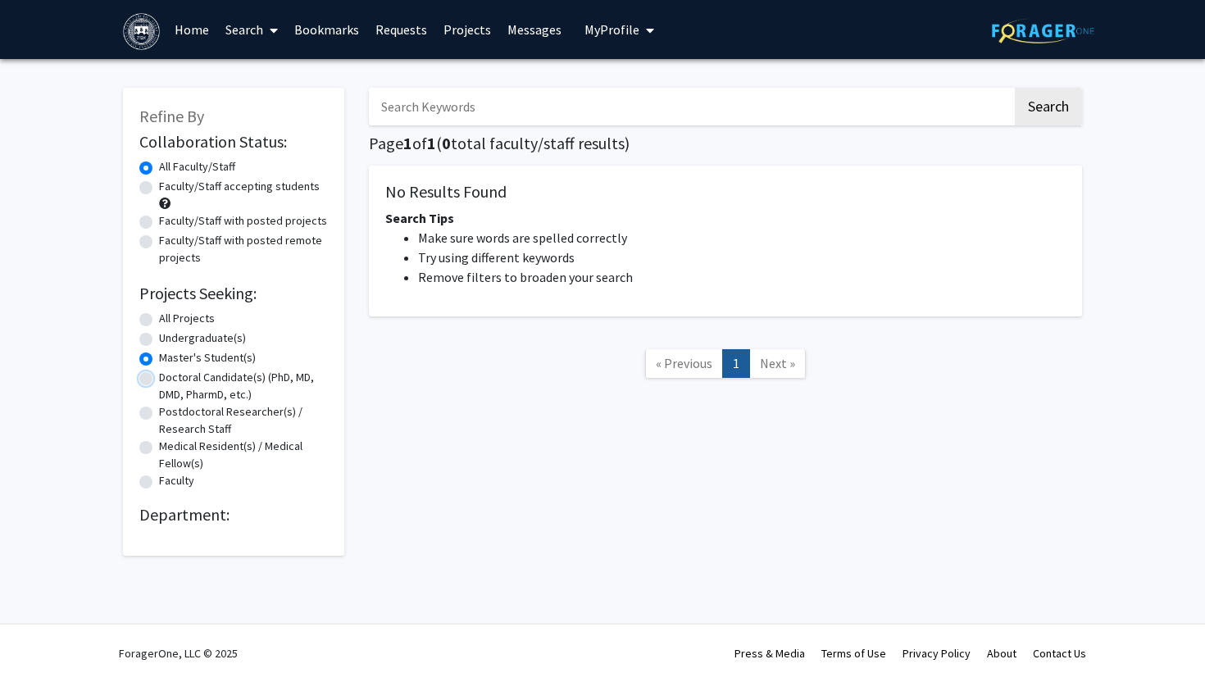
click at [159, 379] on input "Doctoral Candidate(s) (PhD, MD, DMD, PharmD, etc.)" at bounding box center [164, 374] width 11 height 11
radio input "true"
click at [153, 313] on div "All Projects" at bounding box center [233, 320] width 188 height 20
click at [135, 323] on div "Refine By Collaboration Status: Collaboration Status All Faculty/Staff Collabor…" at bounding box center [233, 322] width 221 height 468
click at [159, 322] on label "All Projects" at bounding box center [187, 318] width 56 height 17
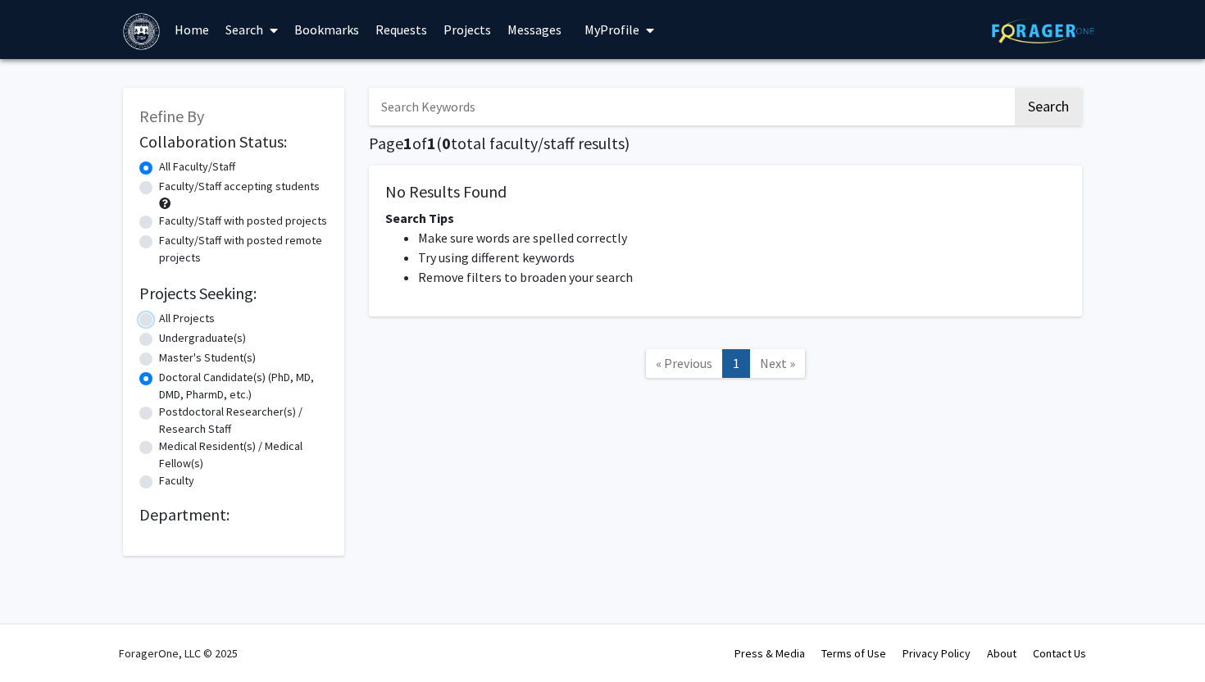
click at [159, 320] on input "All Projects" at bounding box center [164, 315] width 11 height 11
radio input "true"
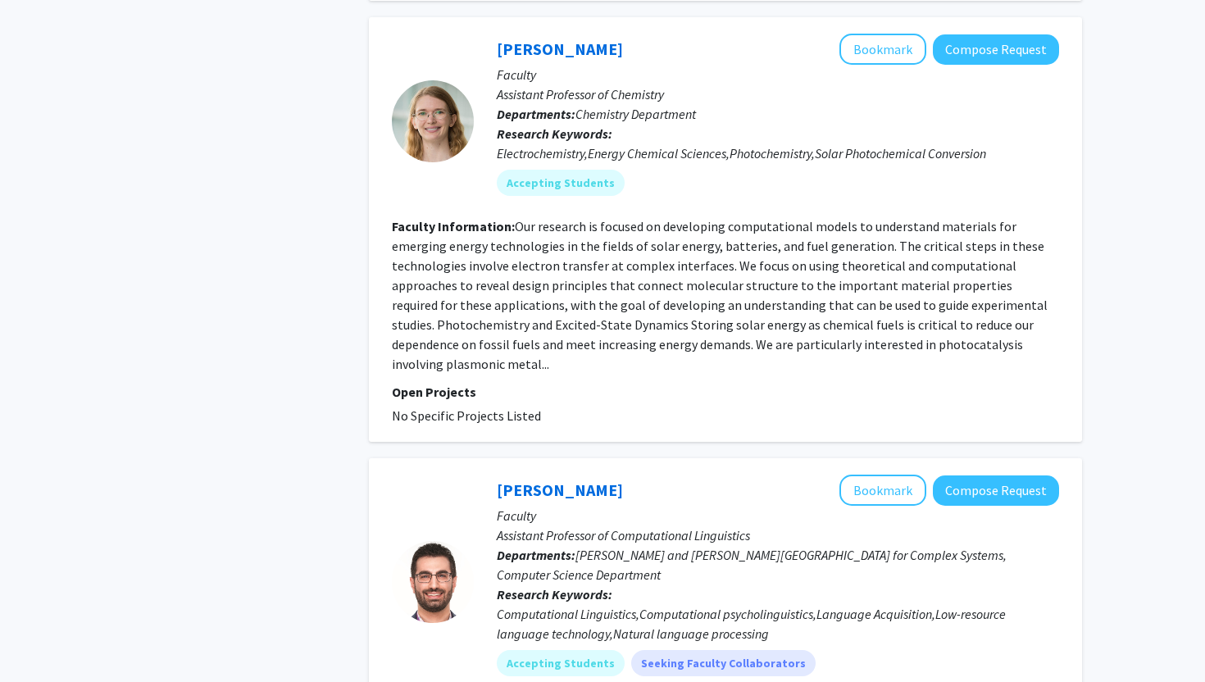
scroll to position [1781, 0]
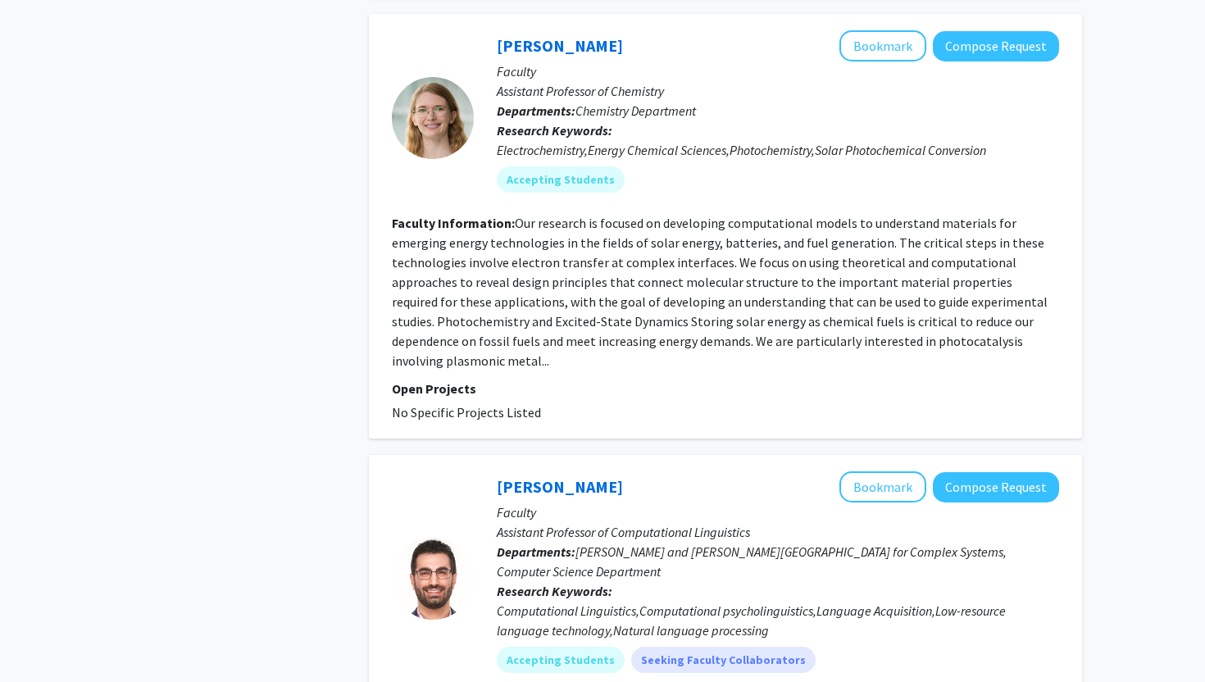
click at [435, 78] on div at bounding box center [433, 118] width 82 height 82
click at [571, 35] on link "Rebecca Gieseking" at bounding box center [560, 45] width 126 height 20
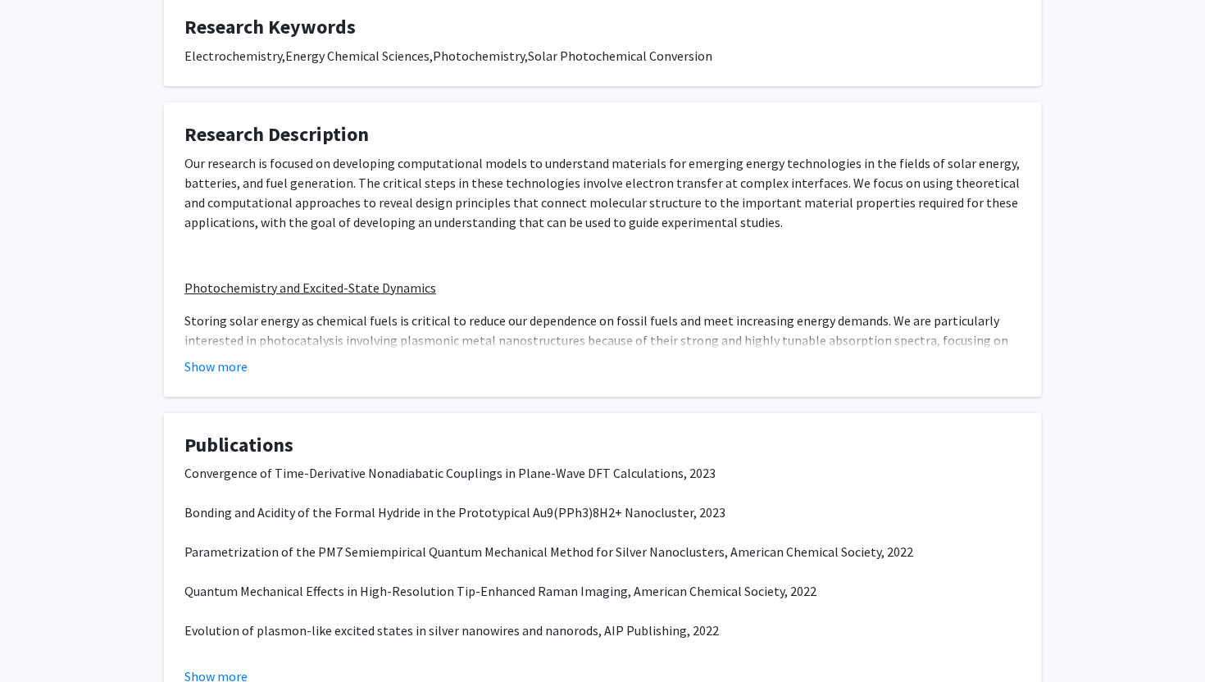
scroll to position [319, 0]
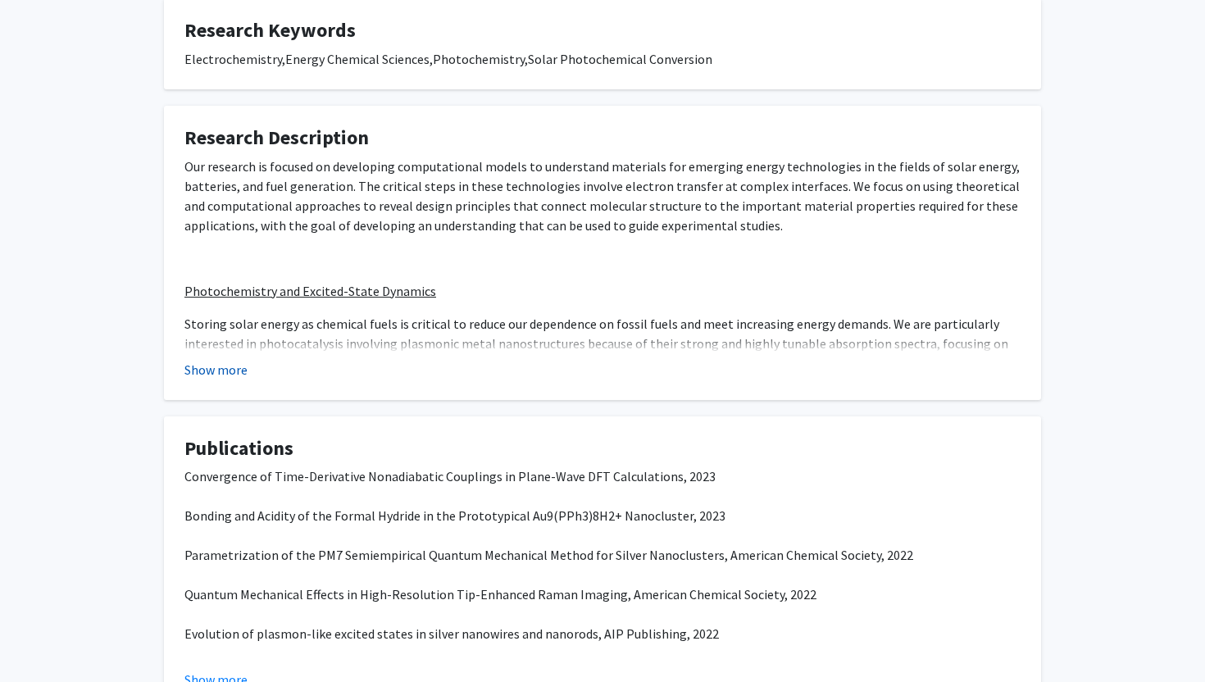
click at [230, 365] on button "Show more" at bounding box center [215, 370] width 63 height 20
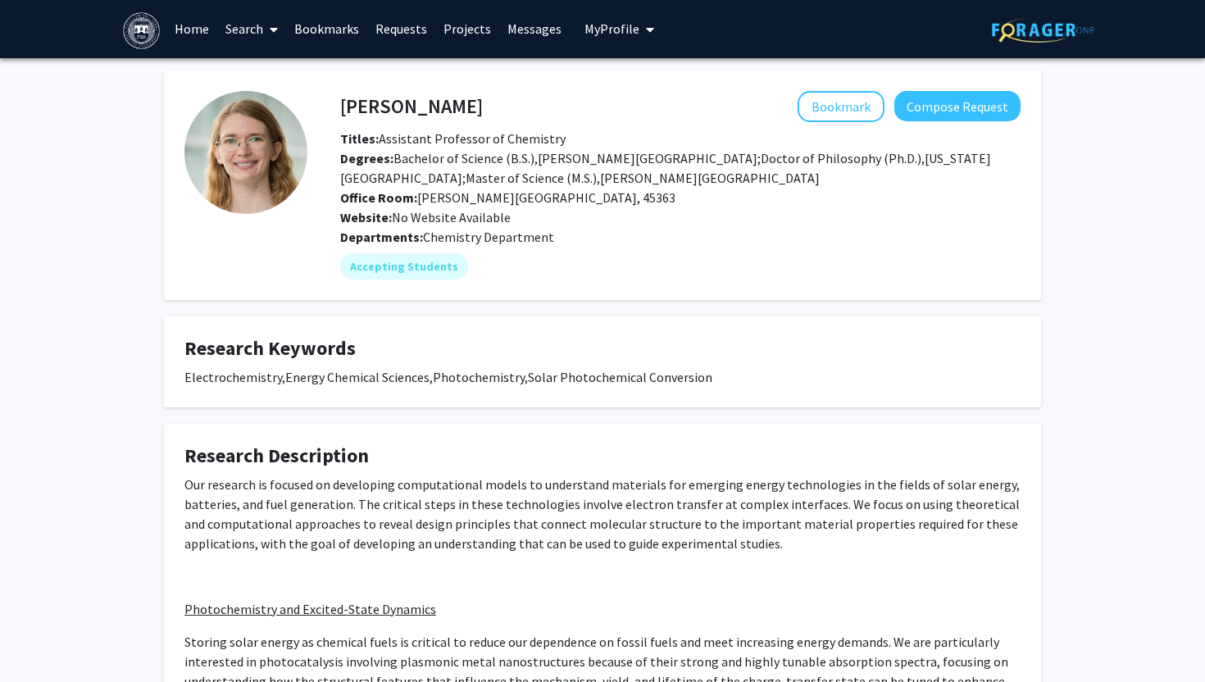
scroll to position [8, 0]
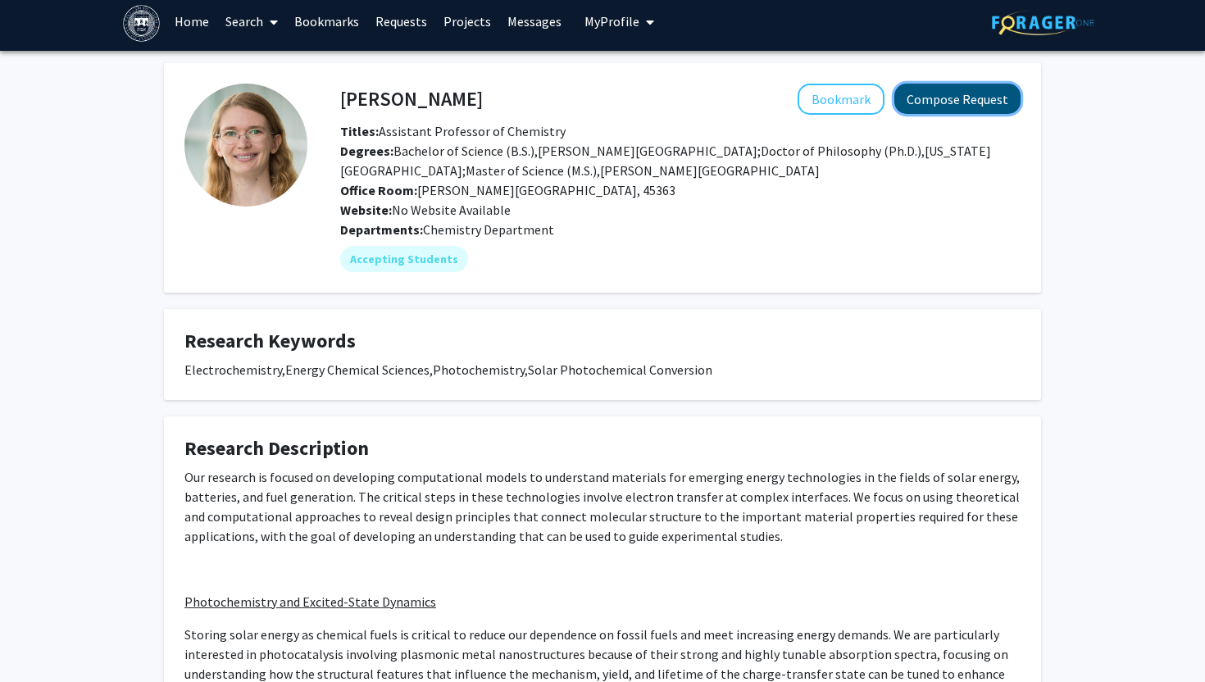
click at [923, 97] on button "Compose Request" at bounding box center [957, 99] width 126 height 30
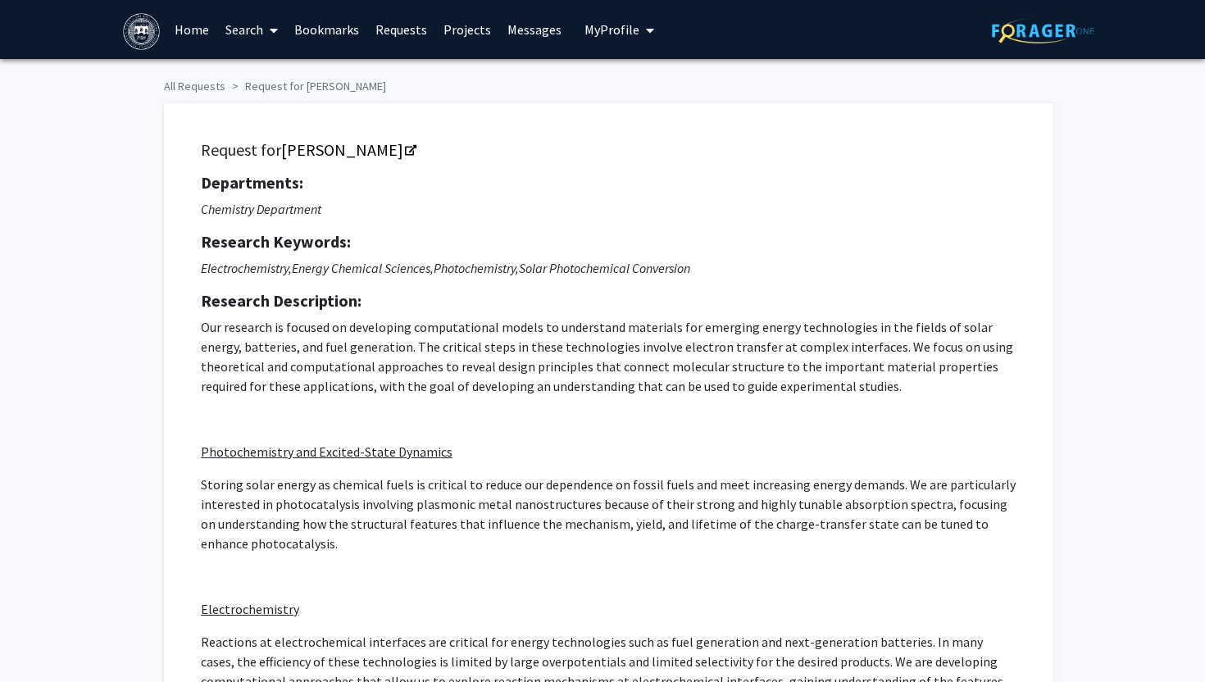
scroll to position [8, 0]
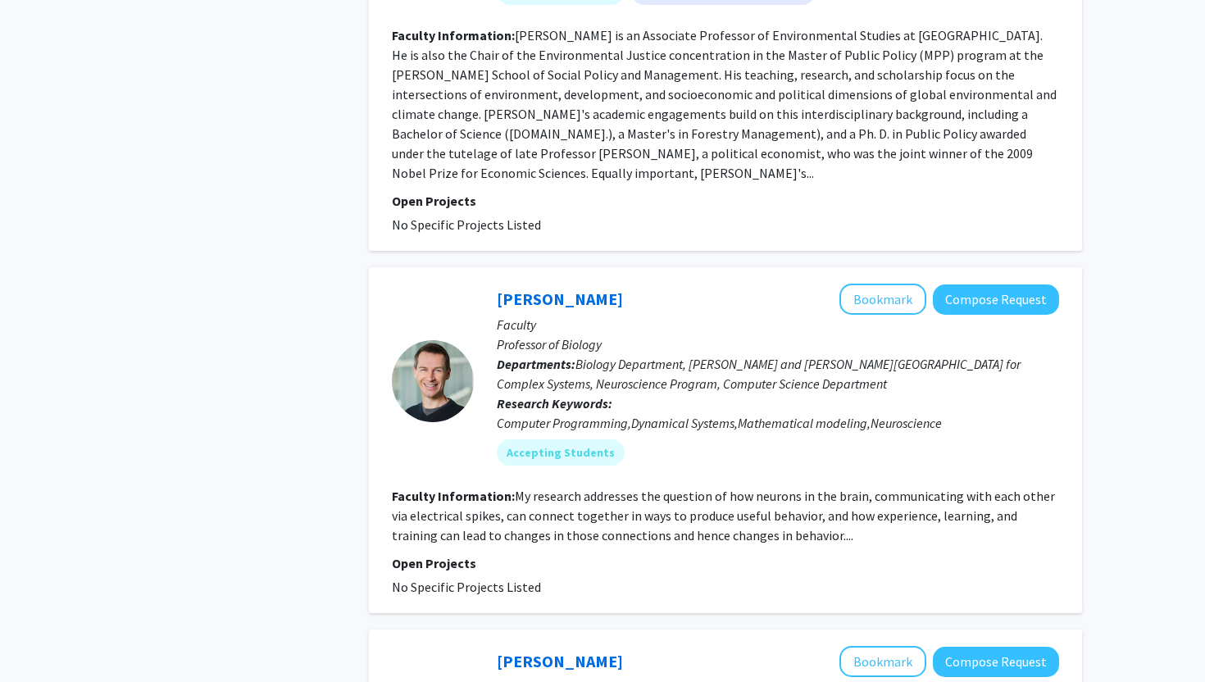
scroll to position [3698, 0]
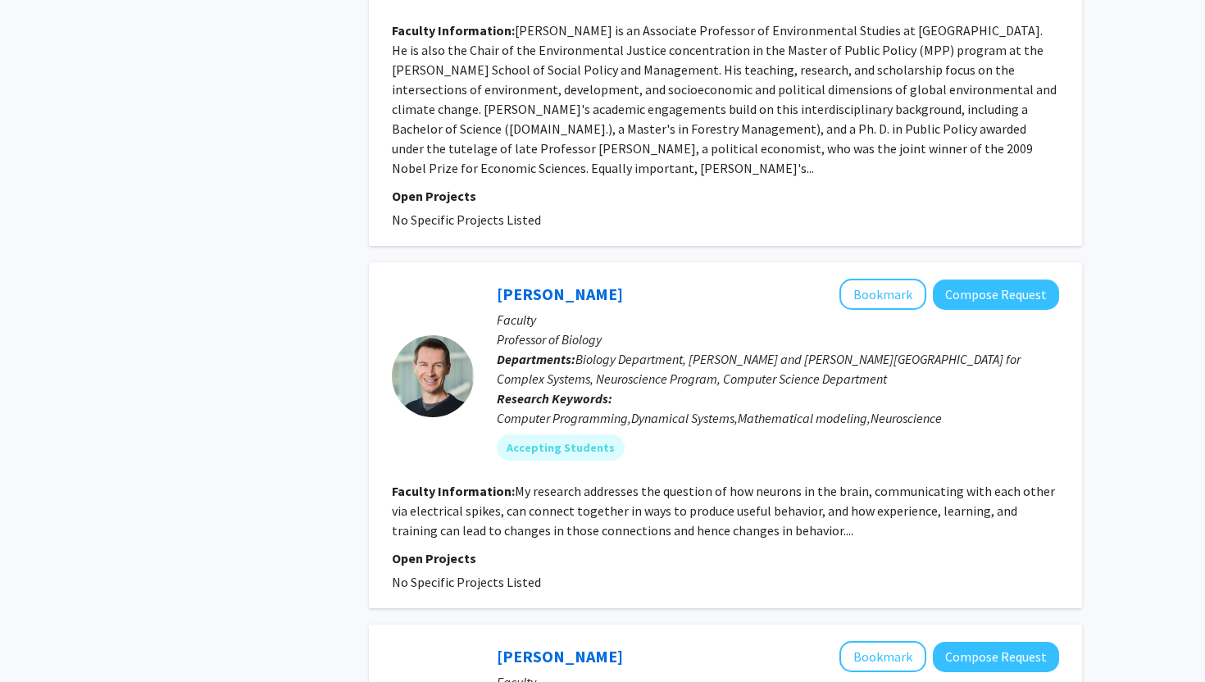
click at [436, 335] on div at bounding box center [433, 376] width 82 height 82
click at [529, 284] on link "Paul Miller" at bounding box center [560, 294] width 126 height 20
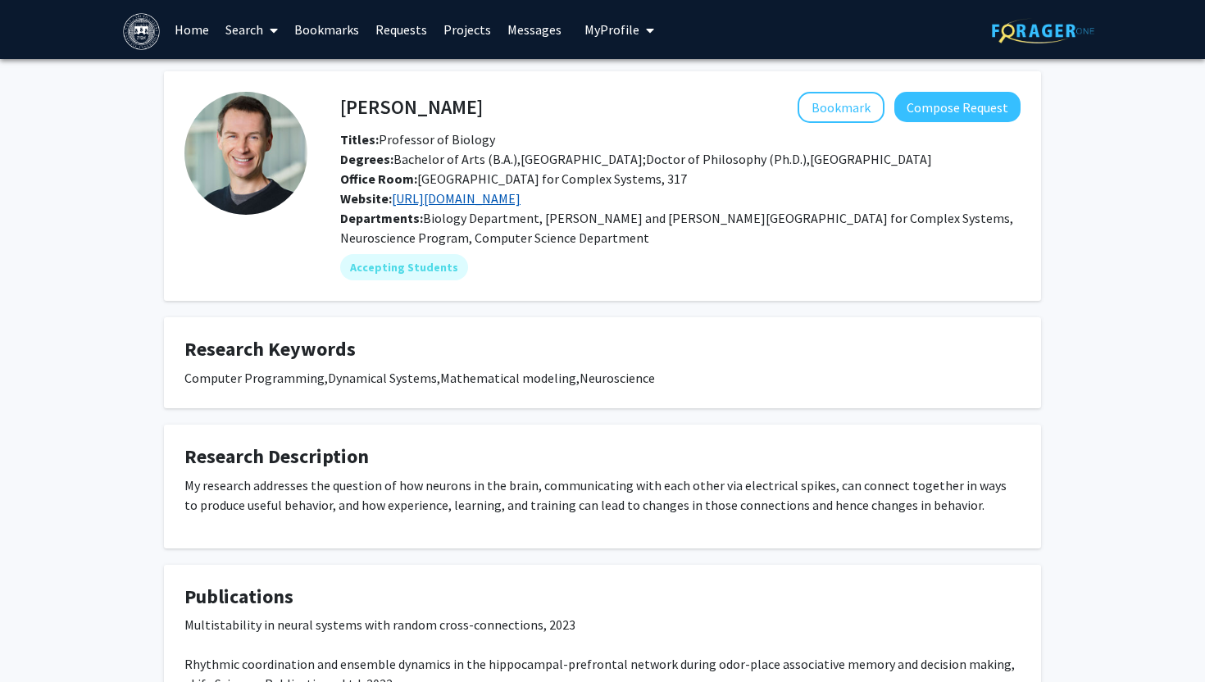
click at [520, 202] on link "https://www.brandeis.edu/biology/faculty/millerp-research/index.html" at bounding box center [456, 198] width 129 height 16
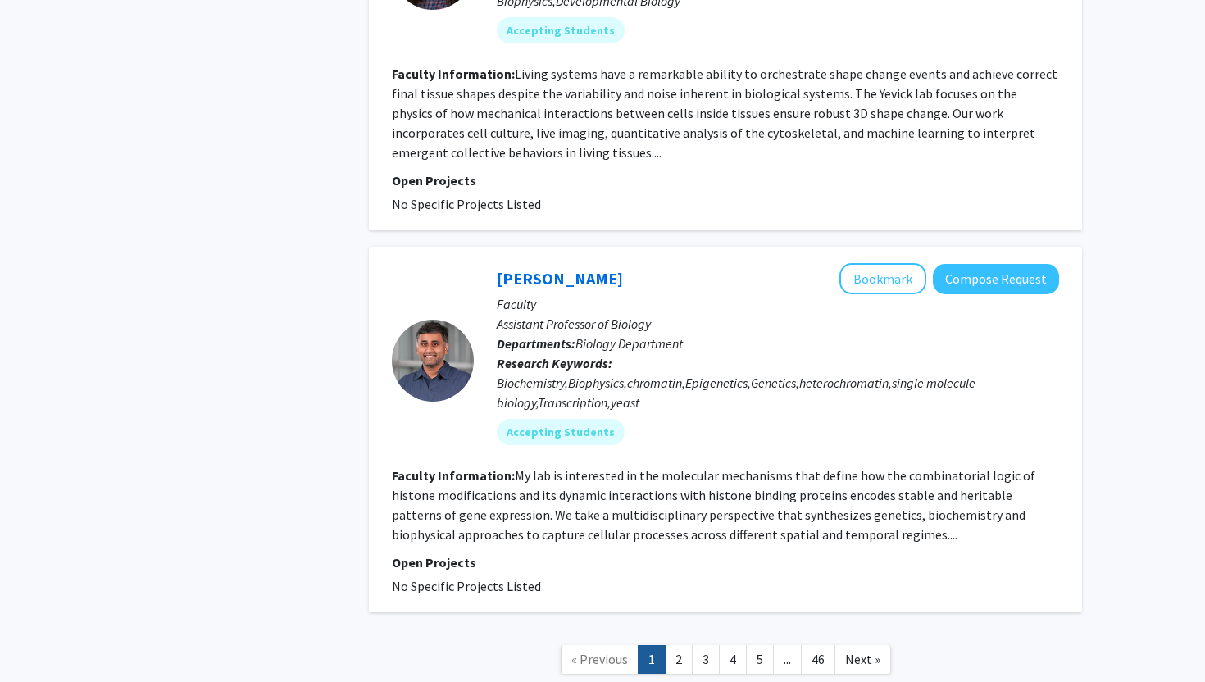
scroll to position [4892, 0]
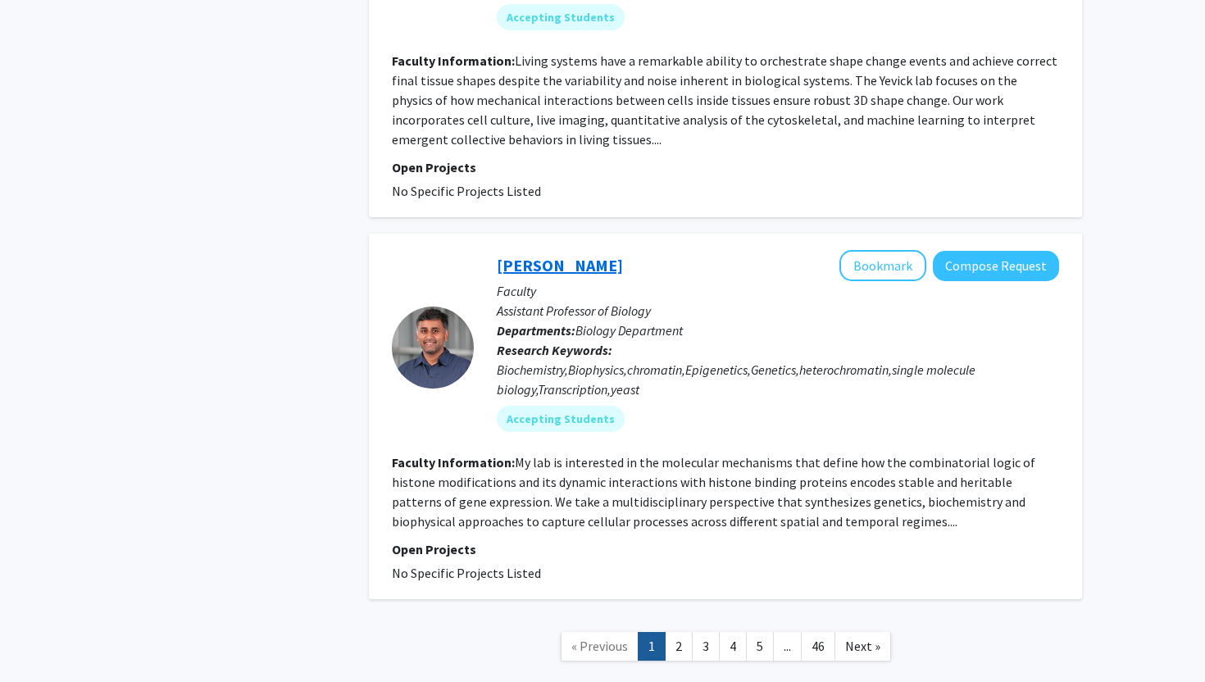
click at [552, 255] on link "Kaushik Ragunathan" at bounding box center [560, 265] width 126 height 20
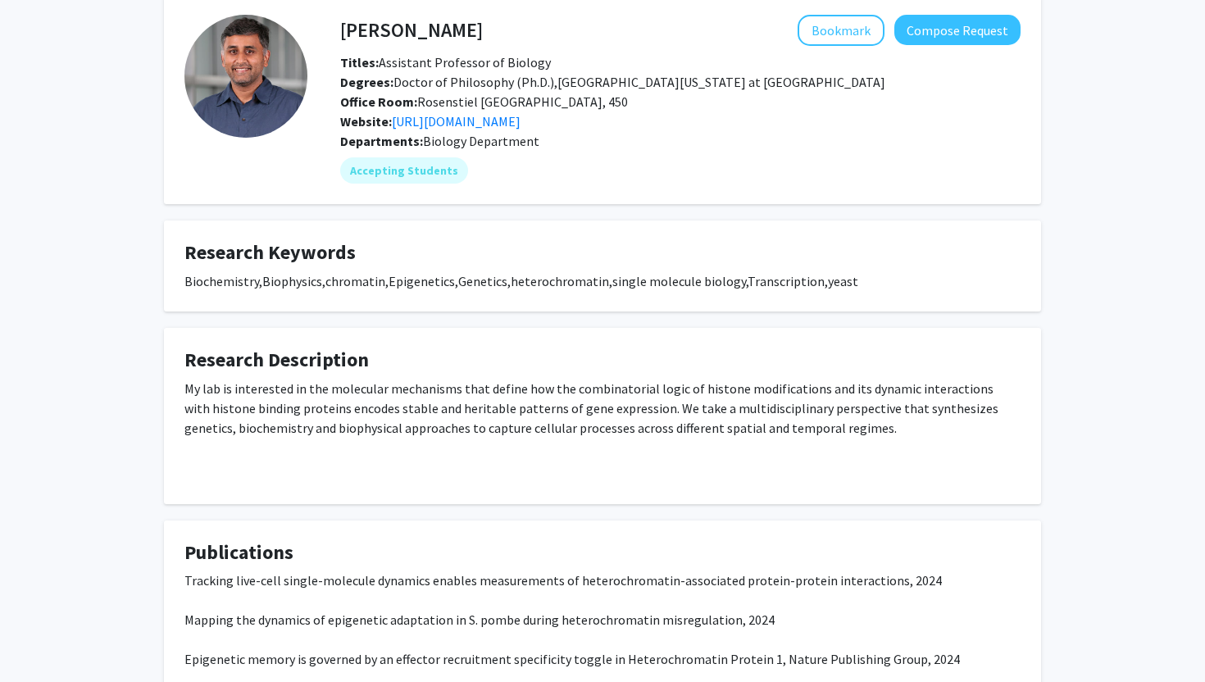
scroll to position [55, 0]
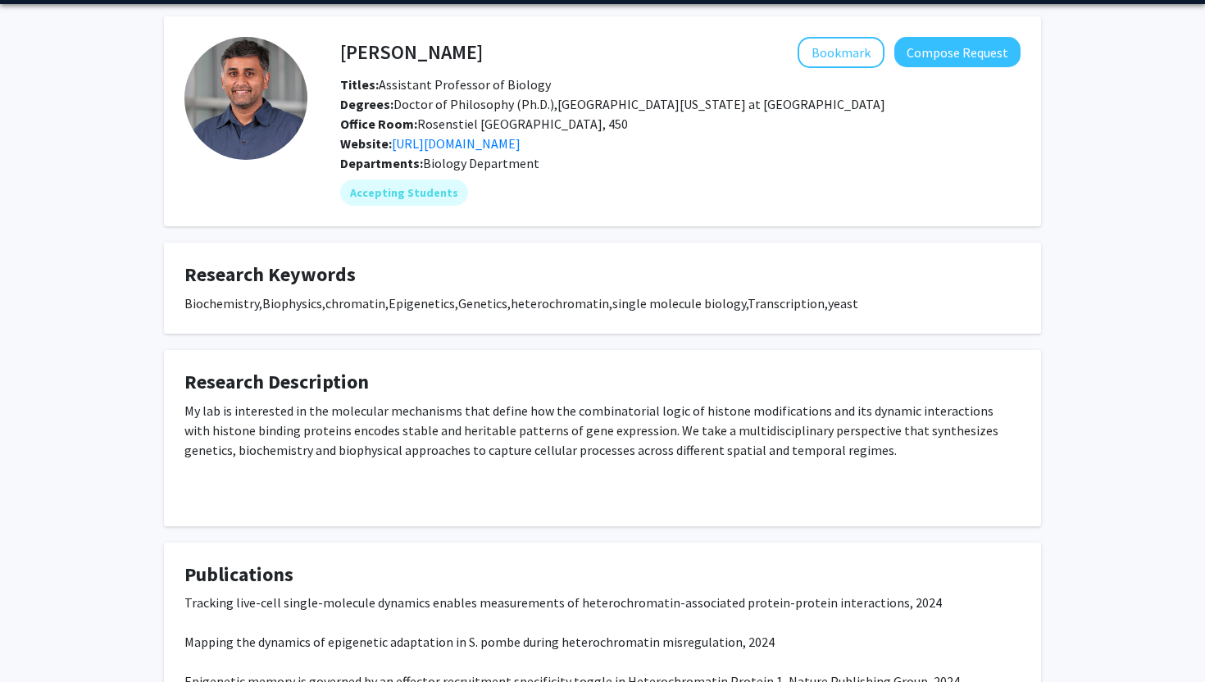
click at [512, 153] on div "Departments: Biology Department" at bounding box center [680, 163] width 680 height 20
click at [518, 146] on link "http://www.ragunathanlab.org" at bounding box center [456, 143] width 129 height 16
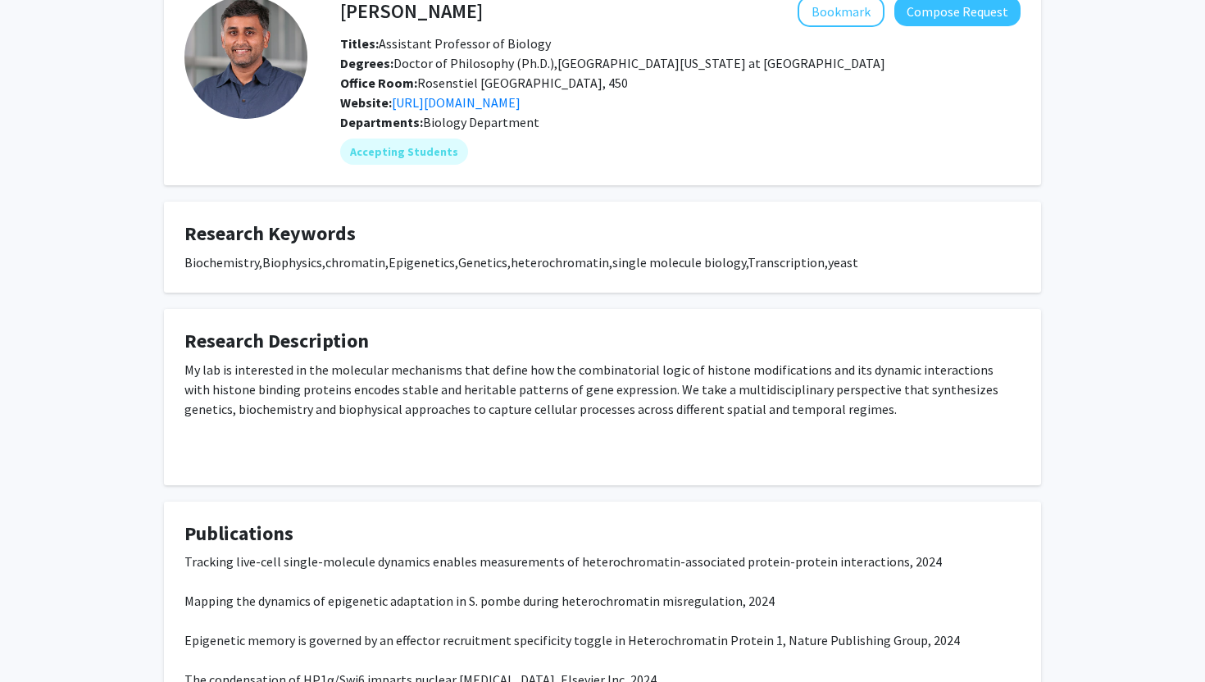
scroll to position [0, 0]
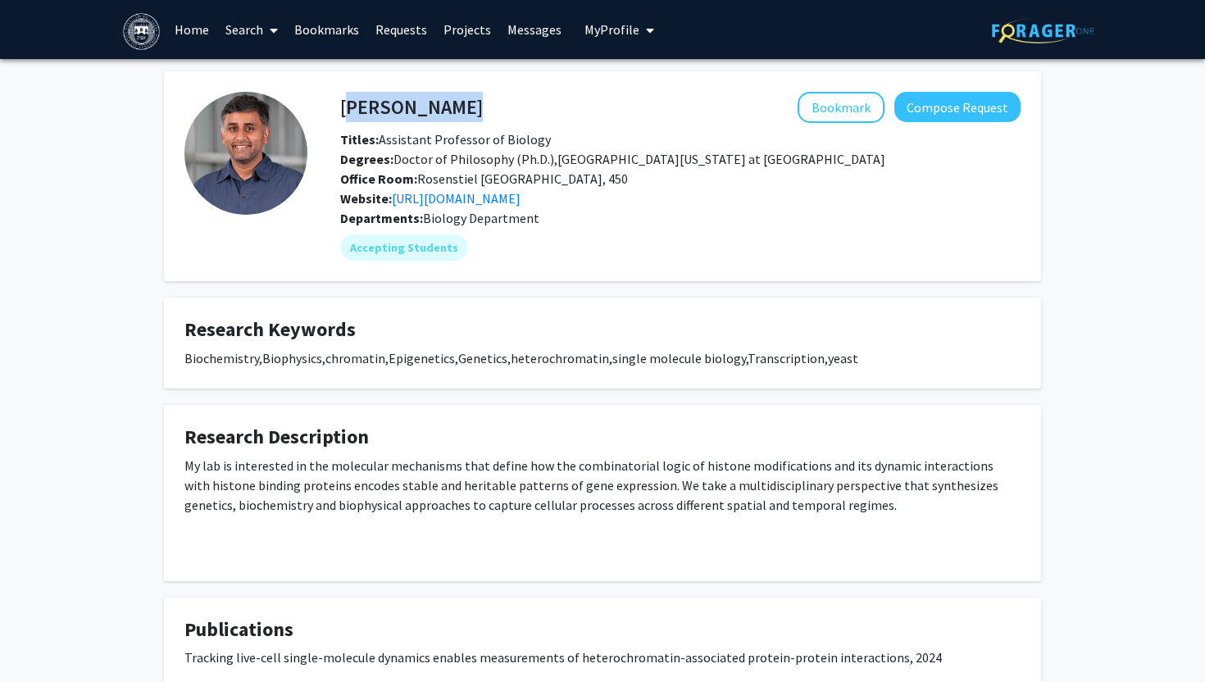
click at [342, 102] on div "Kaushik Ragunathan Bookmark Compose Request" at bounding box center [680, 107] width 705 height 31
copy h4 "Kaushik Ragunathan"
